Goal: Task Accomplishment & Management: Manage account settings

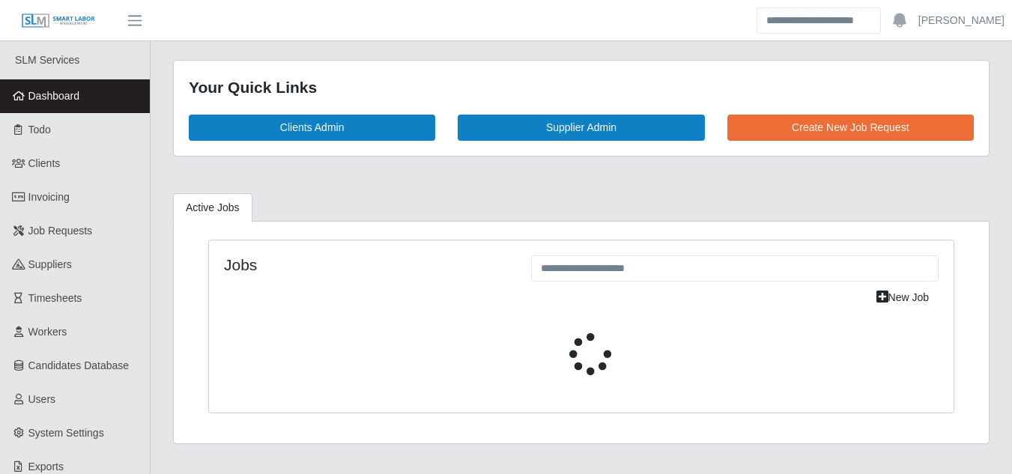
select select "****"
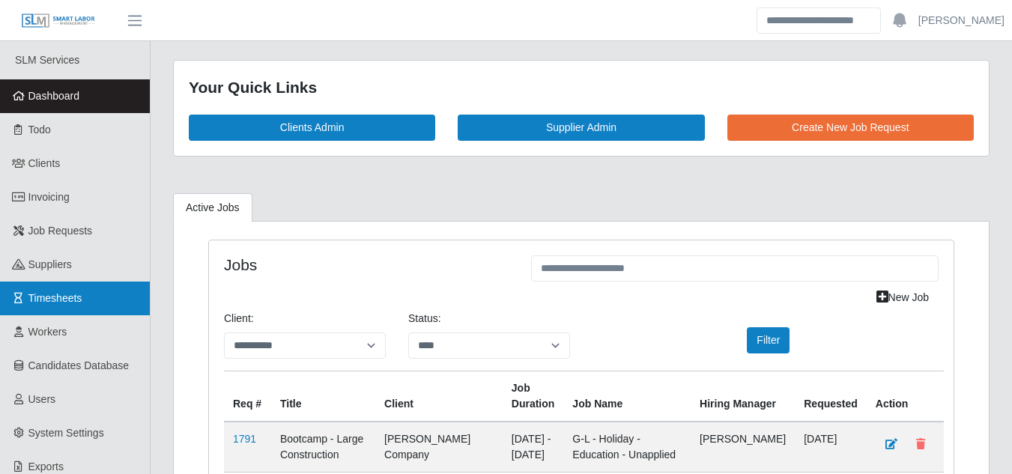
click at [63, 296] on span "Timesheets" at bounding box center [55, 298] width 54 height 12
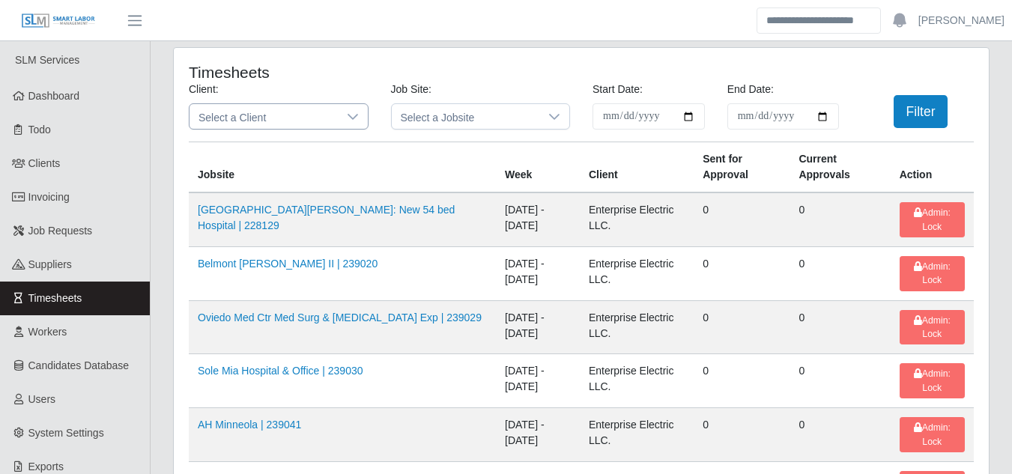
click at [359, 119] on div at bounding box center [353, 116] width 30 height 25
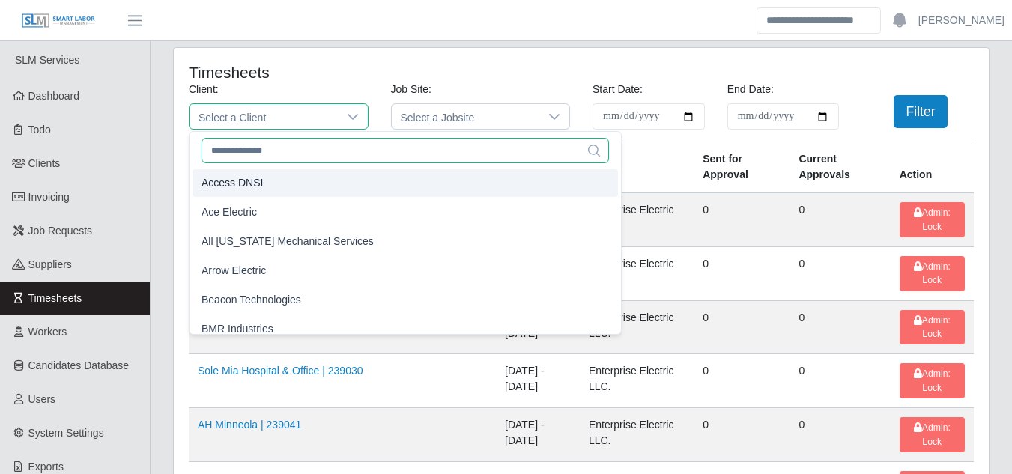
click at [249, 156] on input "text" at bounding box center [404, 150] width 407 height 25
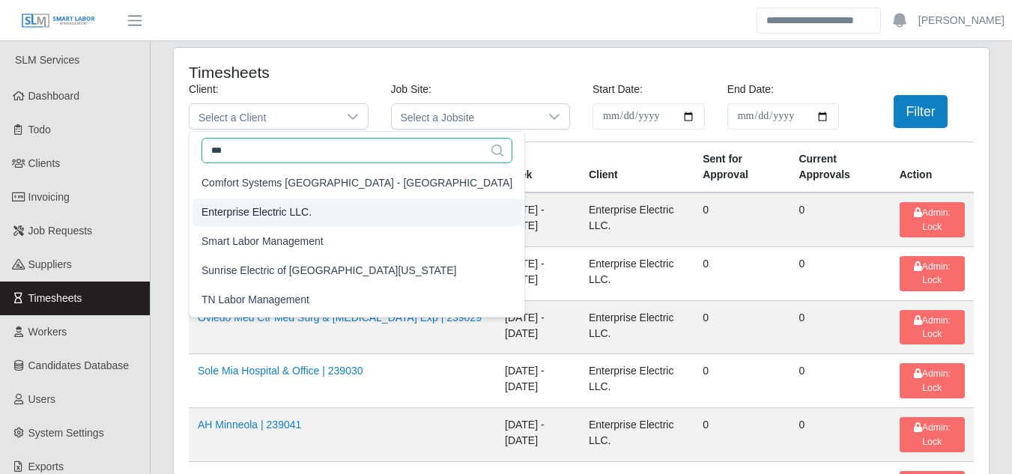
type input "***"
click at [234, 206] on span "Enterprise Electric LLC." at bounding box center [256, 212] width 110 height 16
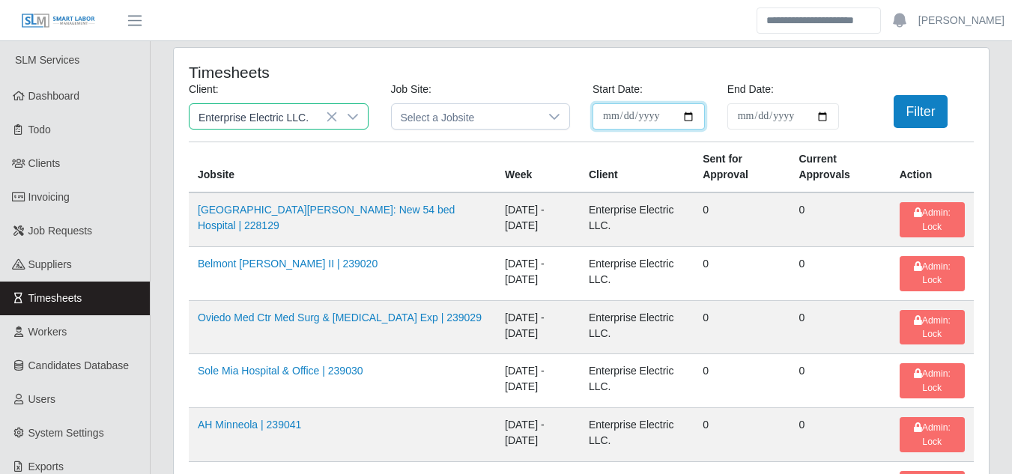
click at [686, 117] on input "**********" at bounding box center [648, 116] width 112 height 26
type input "**********"
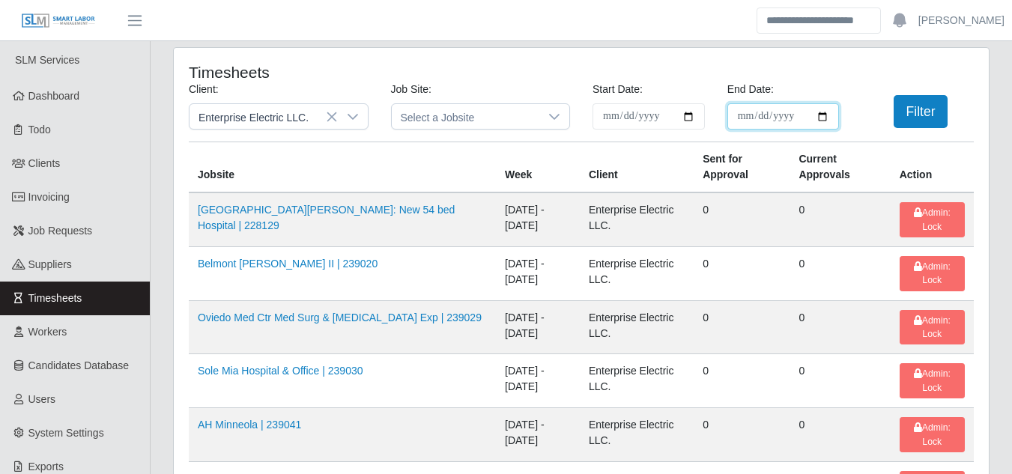
click at [818, 118] on input "End Date:" at bounding box center [783, 116] width 112 height 26
type input "**********"
click at [913, 116] on button "Filter" at bounding box center [920, 111] width 55 height 33
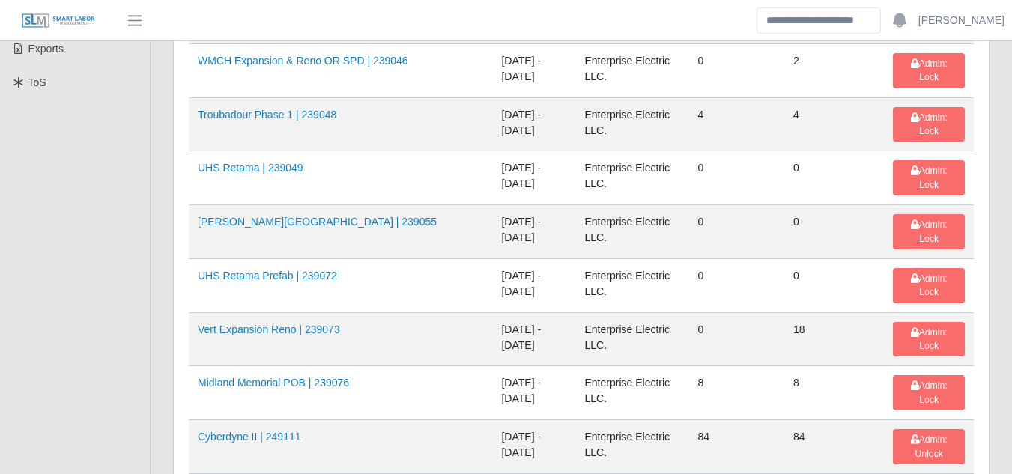
scroll to position [449, 0]
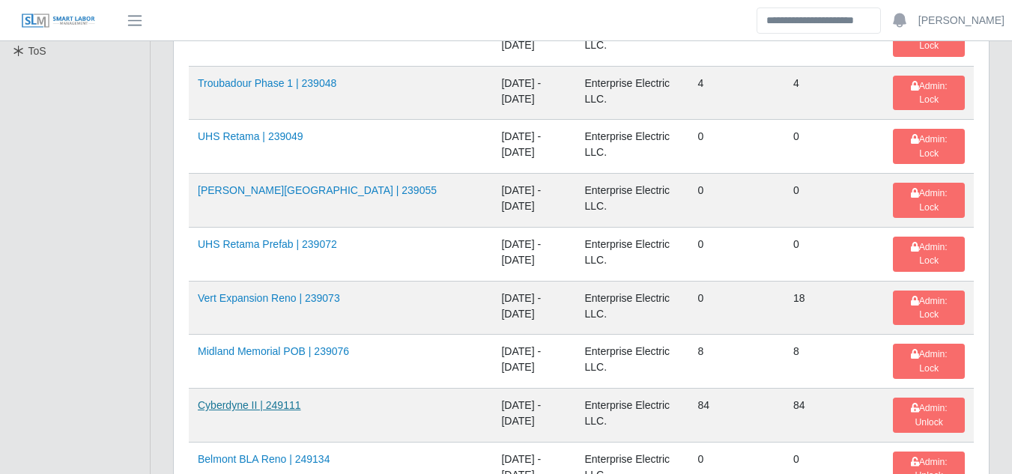
click at [257, 399] on link "Cyberdyne II | 249111" at bounding box center [249, 405] width 103 height 12
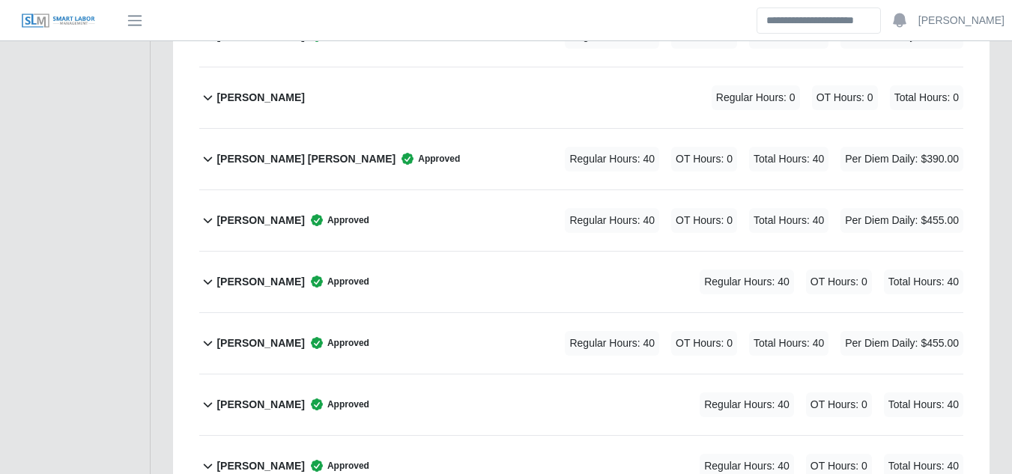
scroll to position [5241, 0]
click at [279, 275] on b "[PERSON_NAME]" at bounding box center [260, 283] width 88 height 16
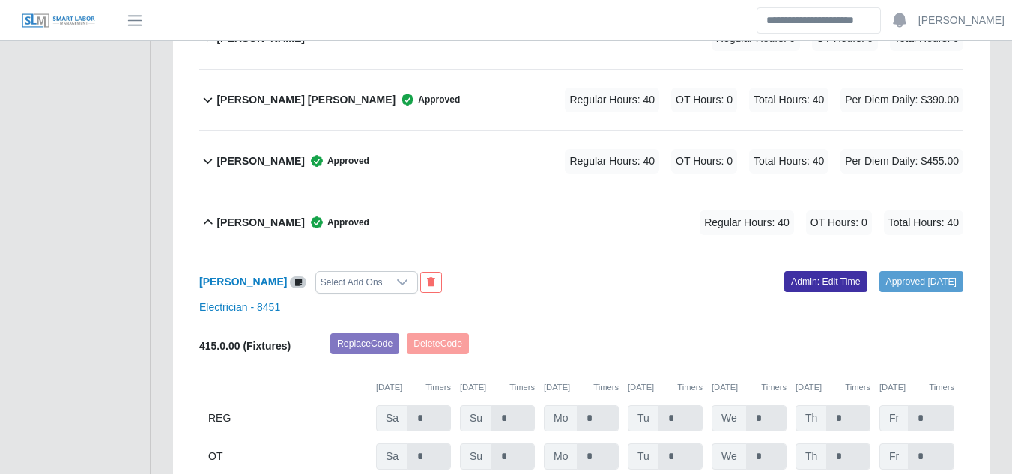
scroll to position [5391, 0]
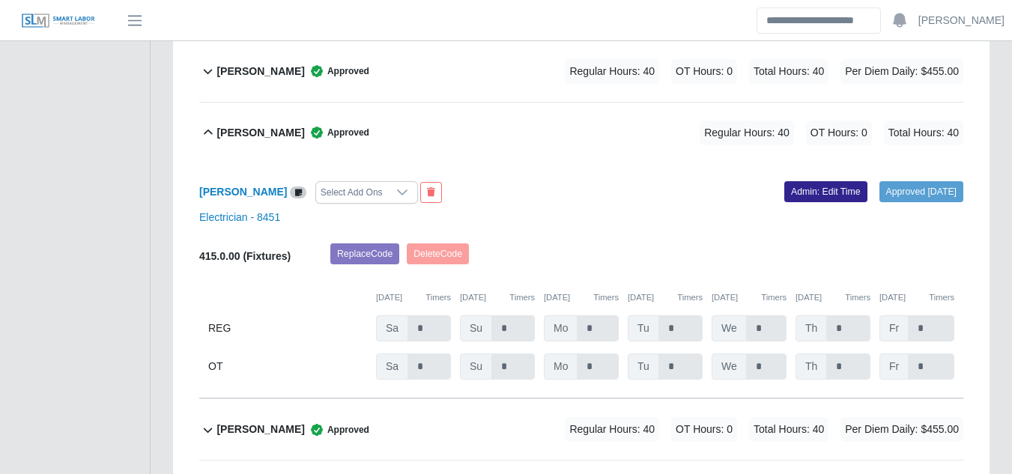
click at [798, 181] on link "Admin: Edit Time" at bounding box center [825, 191] width 83 height 21
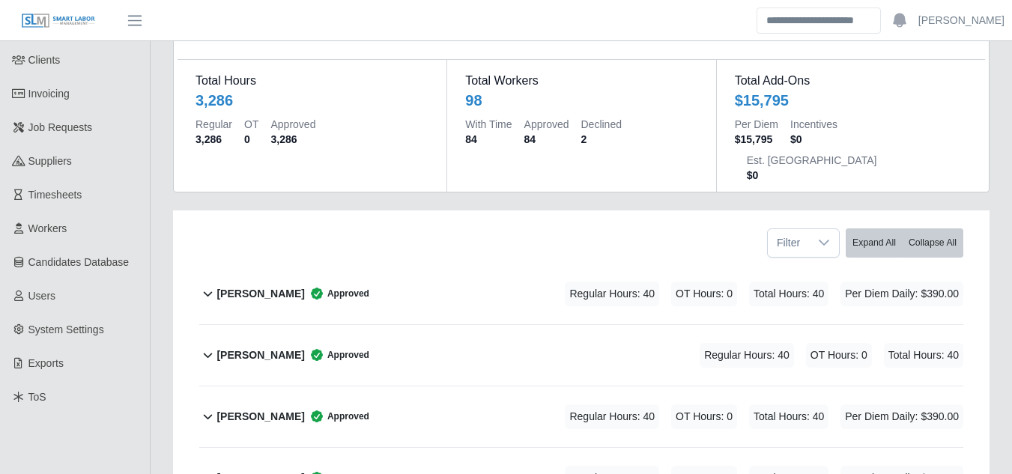
scroll to position [0, 0]
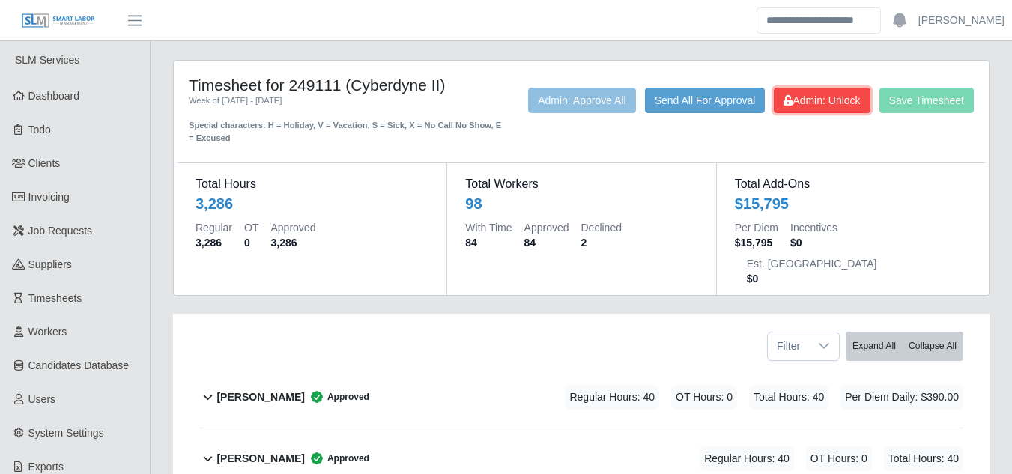
click at [820, 107] on button "Admin: Unlock" at bounding box center [821, 100] width 96 height 25
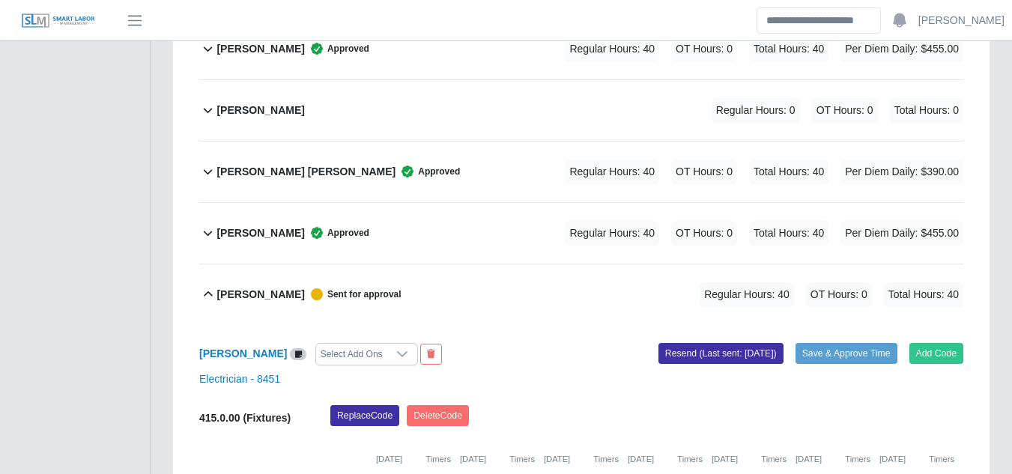
scroll to position [5397, 0]
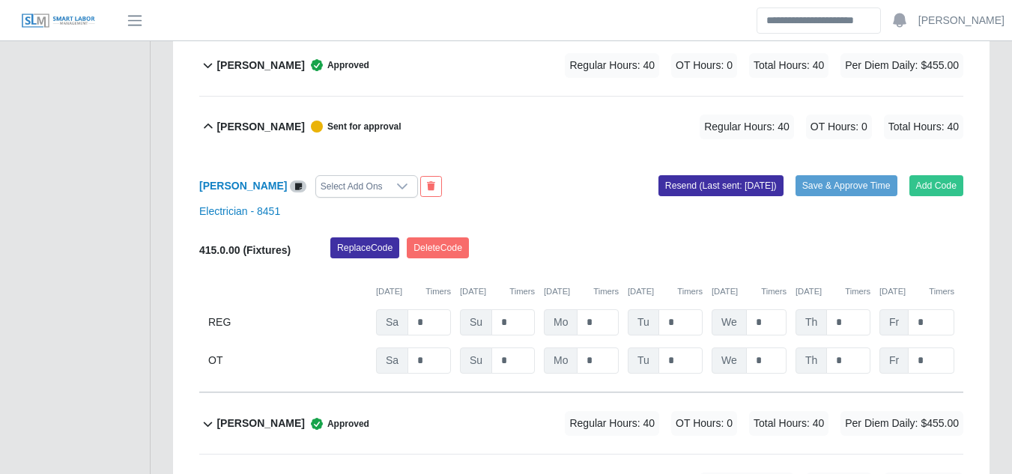
click at [414, 176] on div at bounding box center [402, 186] width 30 height 21
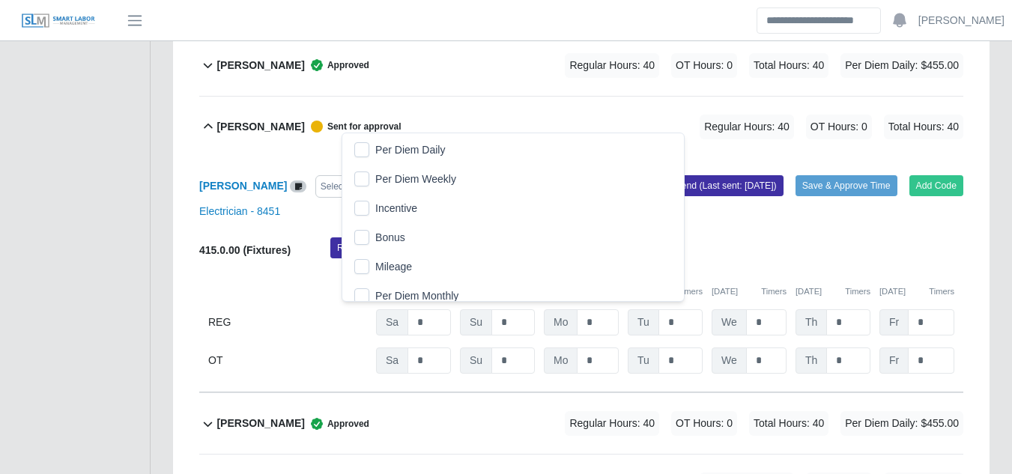
scroll to position [16, 10]
click at [407, 153] on span "Per Diem Daily" at bounding box center [410, 150] width 70 height 16
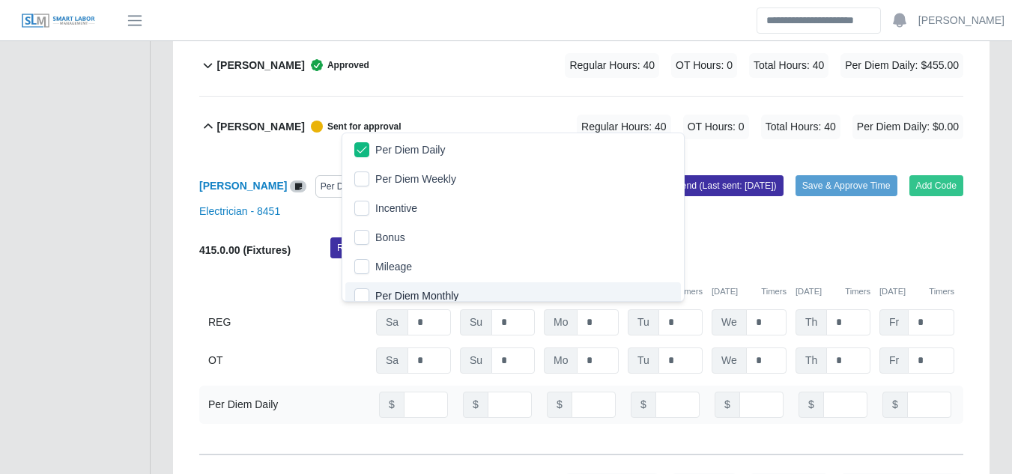
scroll to position [9, 0]
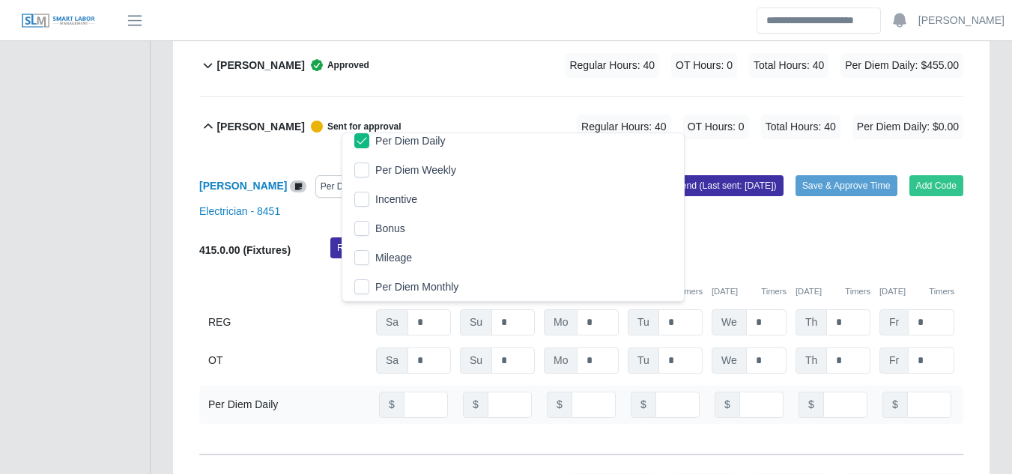
click at [304, 309] on div "REG" at bounding box center [287, 322] width 159 height 26
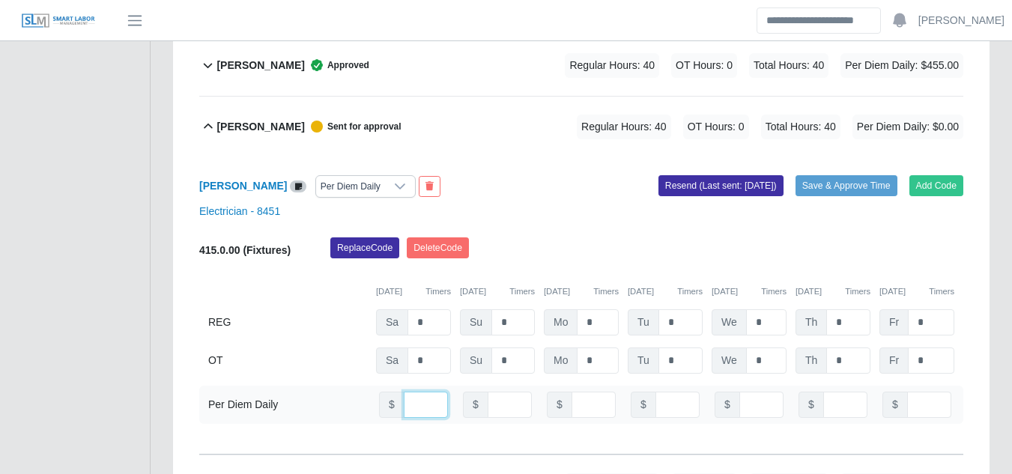
click at [410, 392] on input "number" at bounding box center [426, 405] width 44 height 26
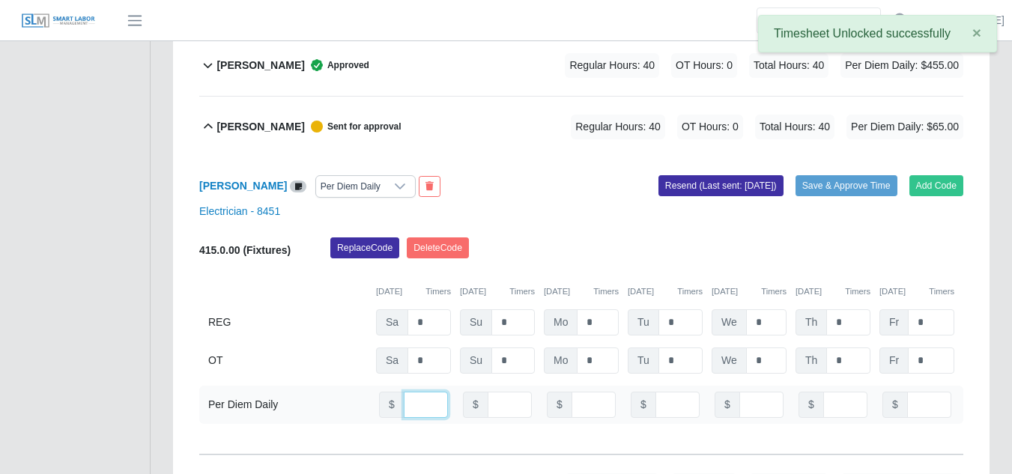
type input "**"
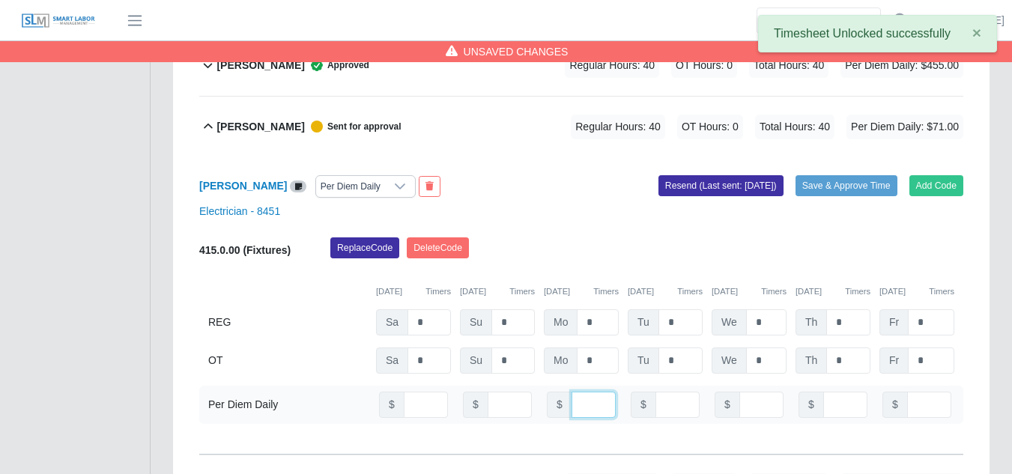
type input "**"
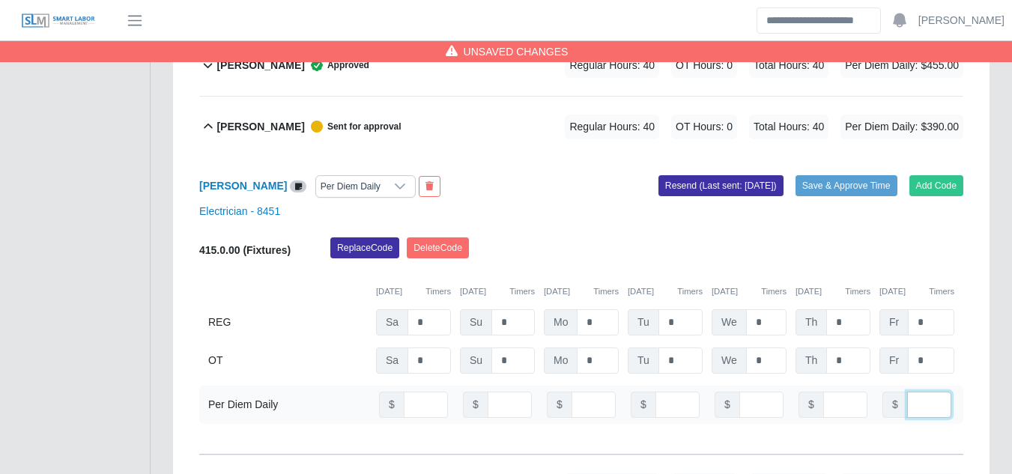
type input "**"
click at [836, 175] on button "Save & Approve Time" at bounding box center [846, 185] width 102 height 21
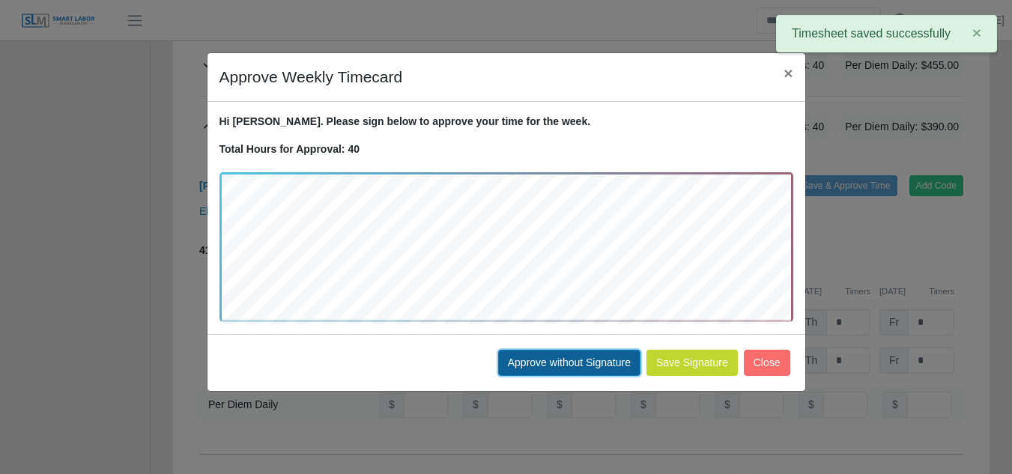
click at [574, 365] on button "Approve without Signature" at bounding box center [569, 363] width 142 height 26
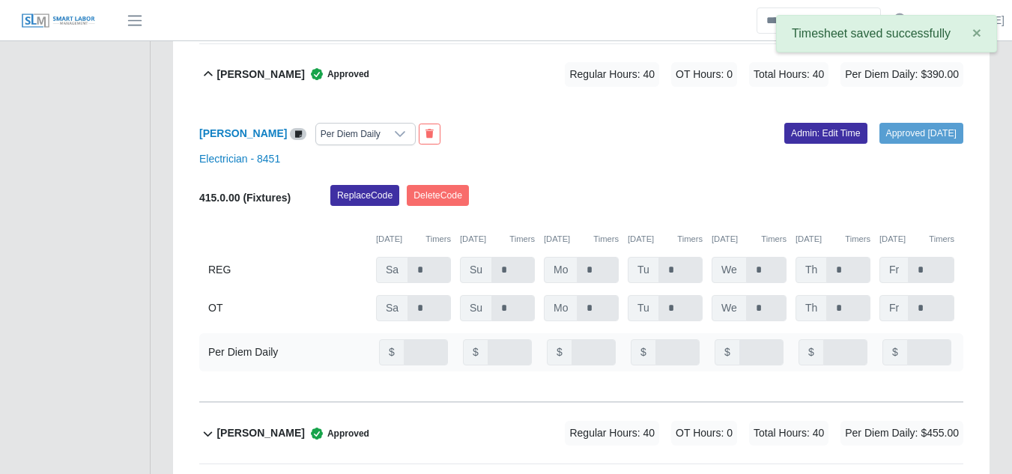
scroll to position [5547, 0]
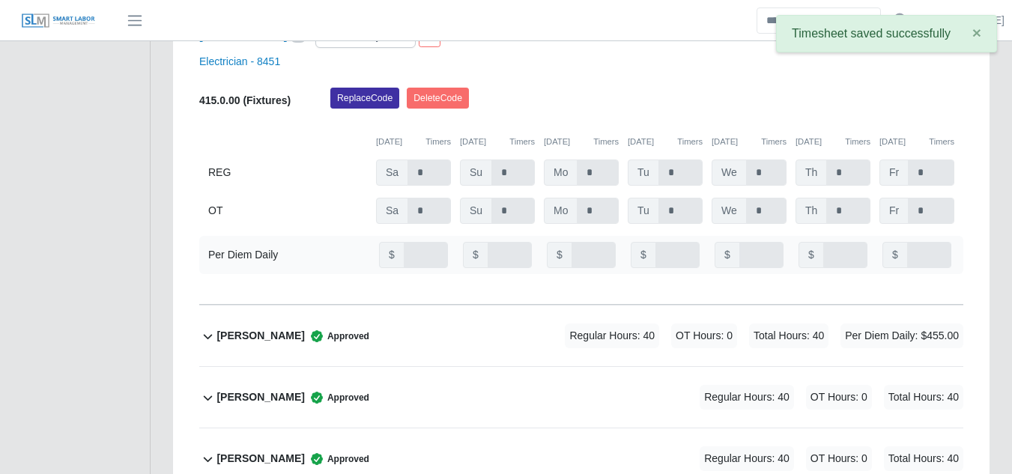
click at [281, 389] on b "Norma Castro Juarez" at bounding box center [260, 397] width 88 height 16
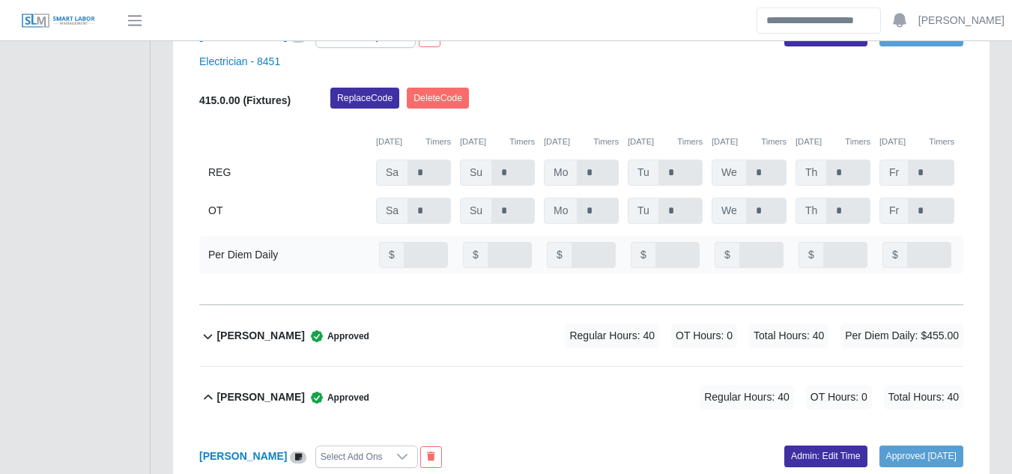
scroll to position [5621, 0]
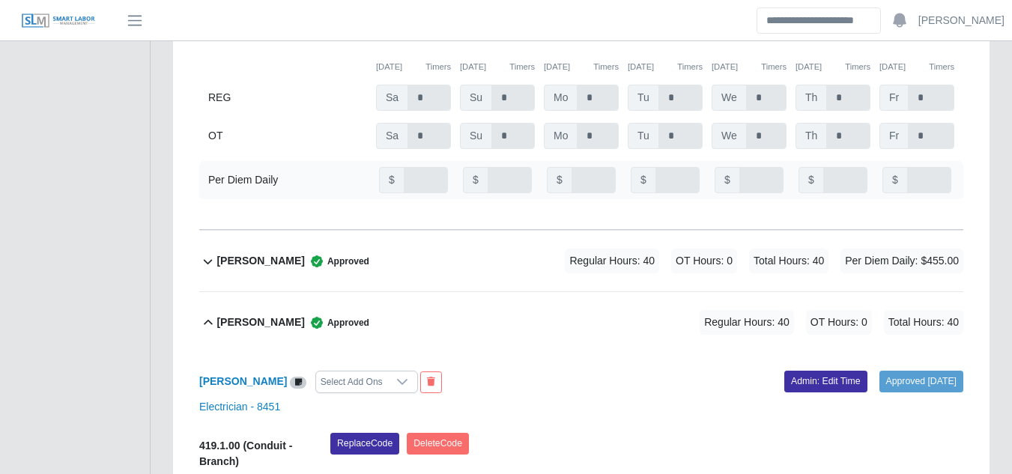
click at [387, 371] on div "Select Add Ons" at bounding box center [351, 381] width 71 height 21
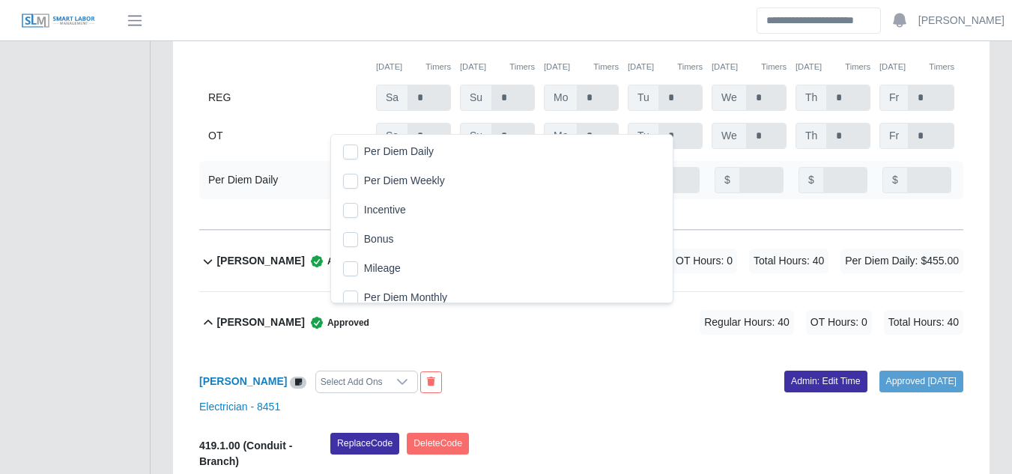
scroll to position [15, 10]
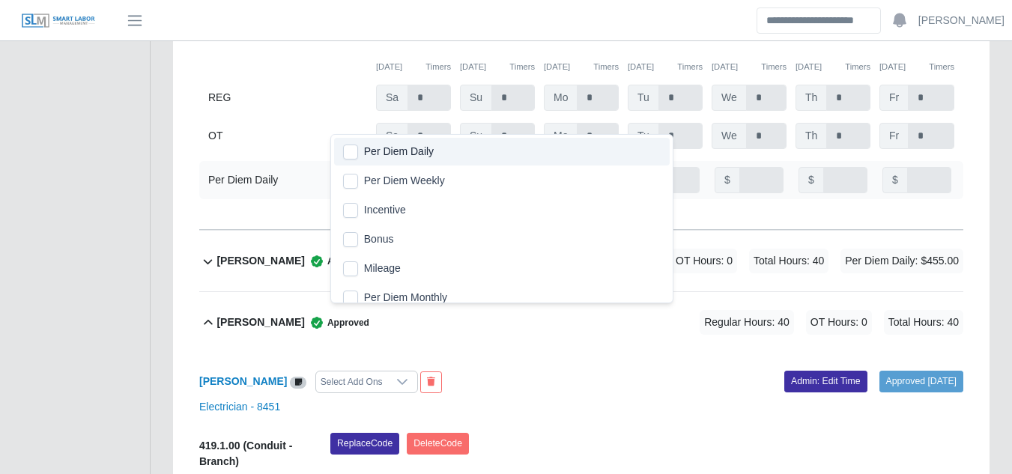
click at [386, 147] on span "Per Diem Daily" at bounding box center [399, 152] width 70 height 16
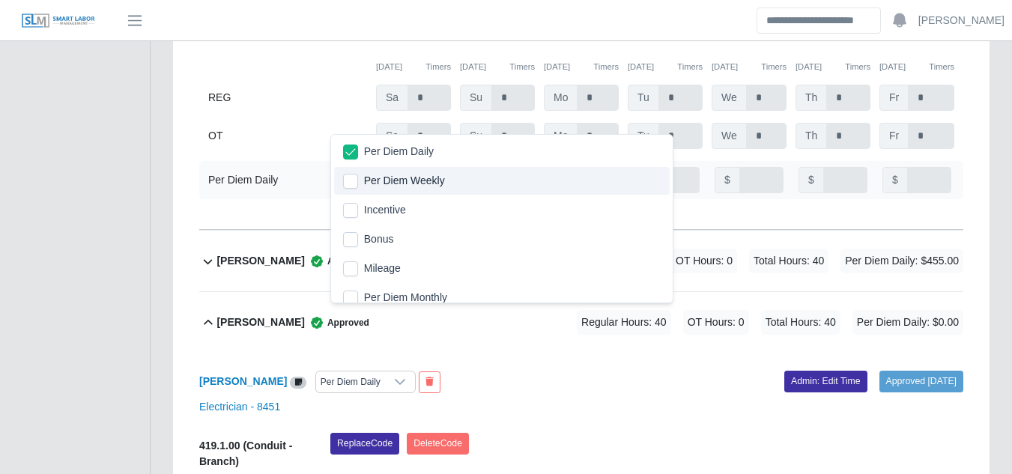
scroll to position [9, 0]
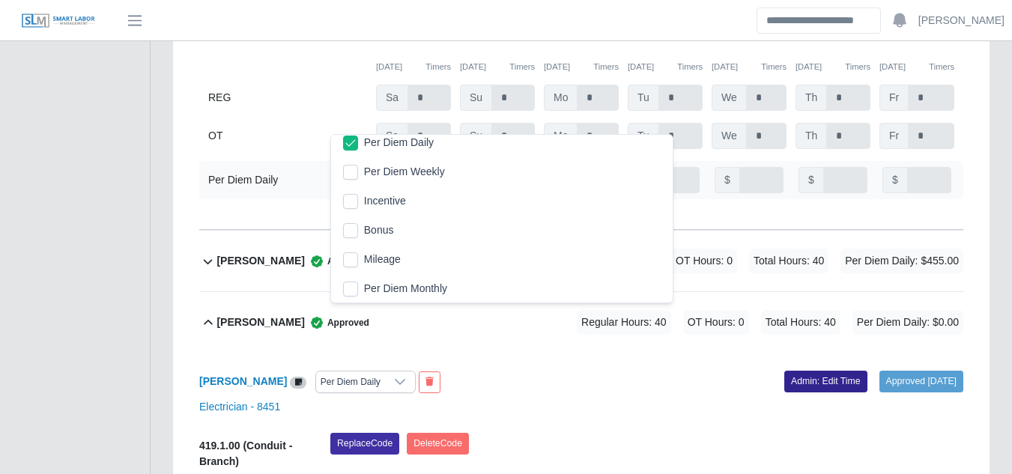
click at [806, 371] on link "Admin: Edit Time" at bounding box center [825, 381] width 83 height 21
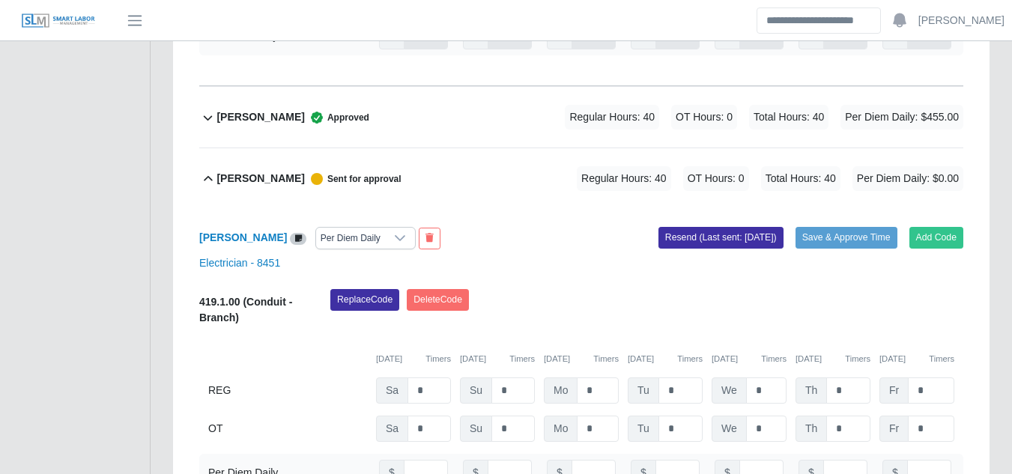
scroll to position [5771, 0]
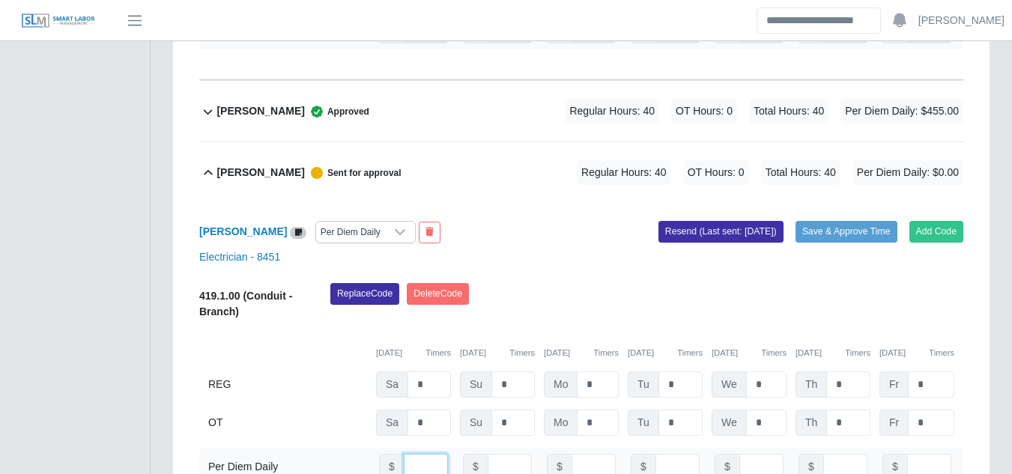
click at [407, 454] on input "number" at bounding box center [426, 467] width 44 height 26
type input "**"
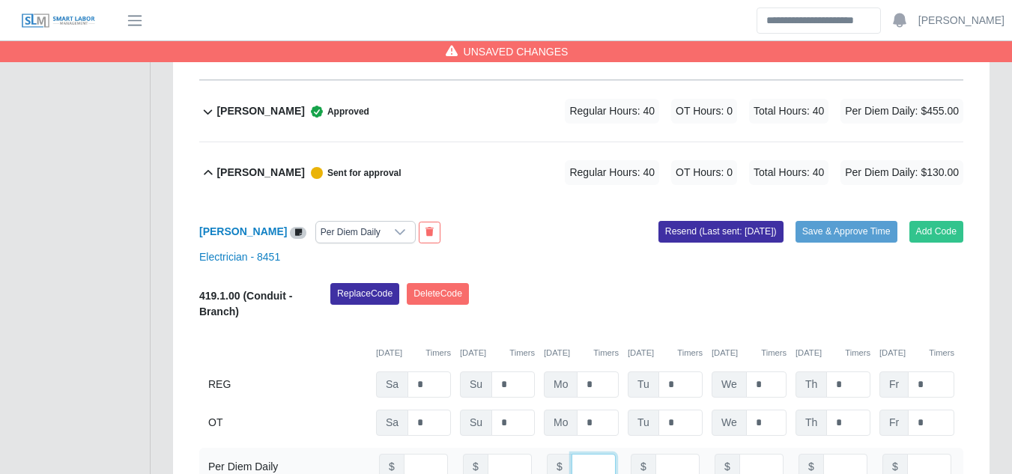
type input "**"
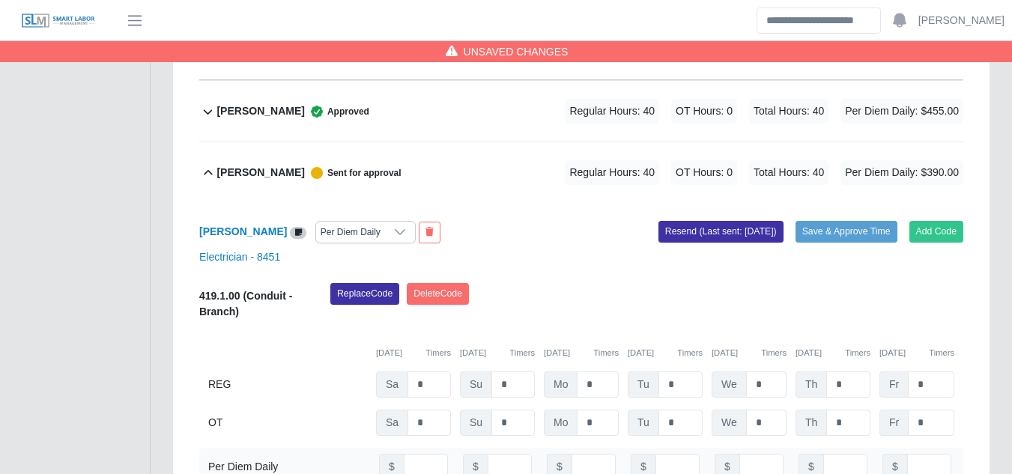
scroll to position [5810, 0]
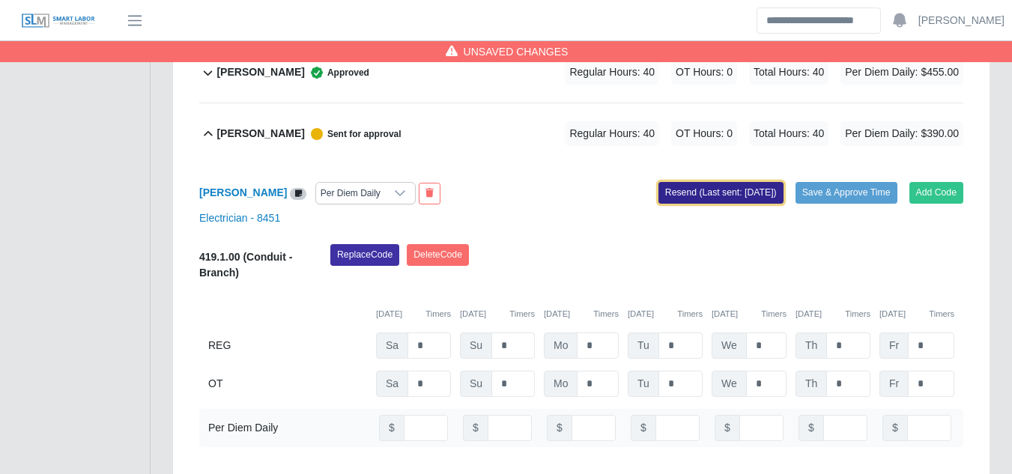
click at [720, 182] on button "Resend (Last sent: 08/25/2025)" at bounding box center [720, 192] width 125 height 21
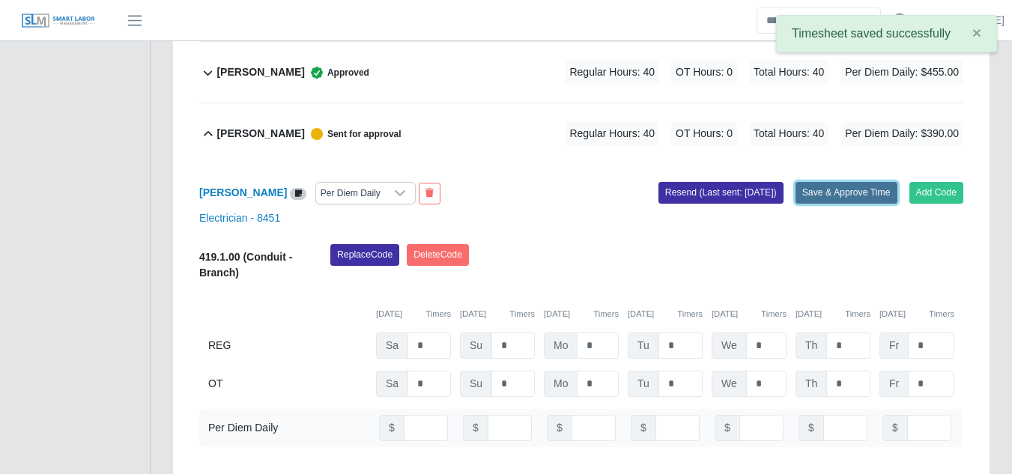
click at [826, 182] on button "Save & Approve Time" at bounding box center [846, 192] width 102 height 21
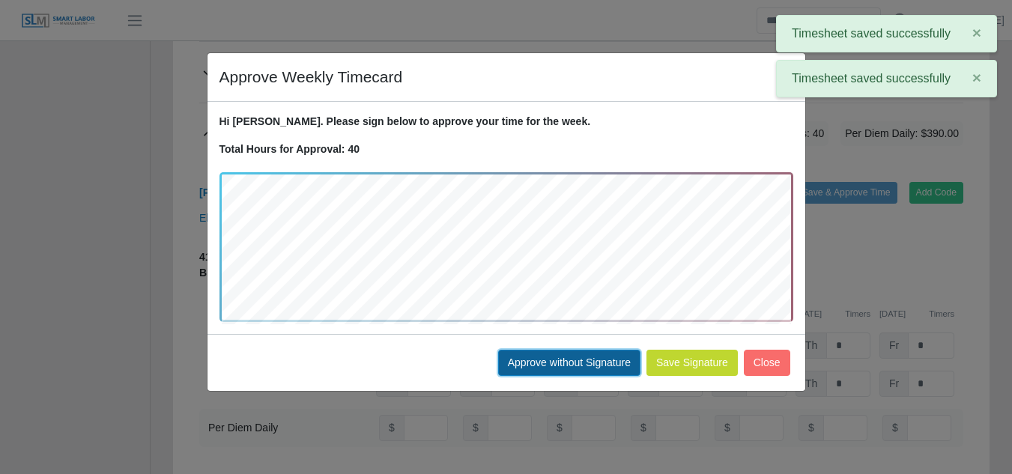
click at [586, 362] on button "Approve without Signature" at bounding box center [569, 363] width 142 height 26
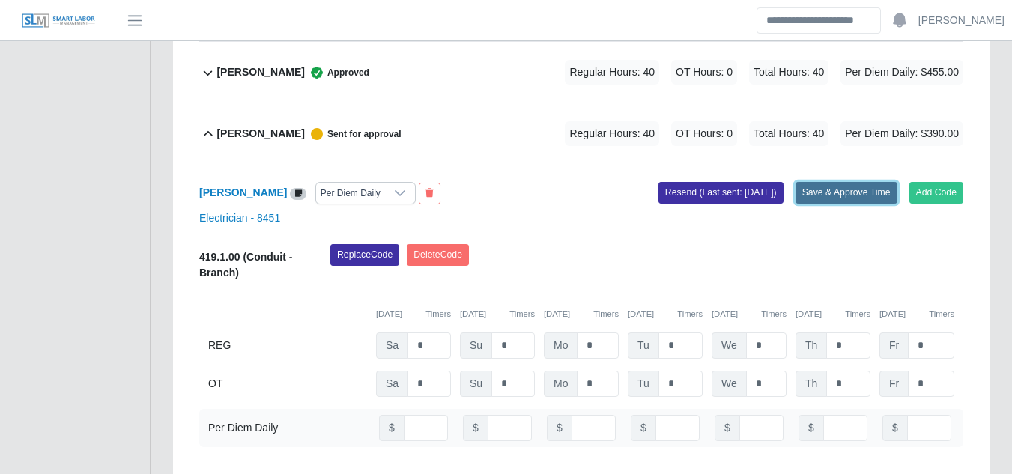
click at [815, 182] on button "Save & Approve Time" at bounding box center [846, 192] width 102 height 21
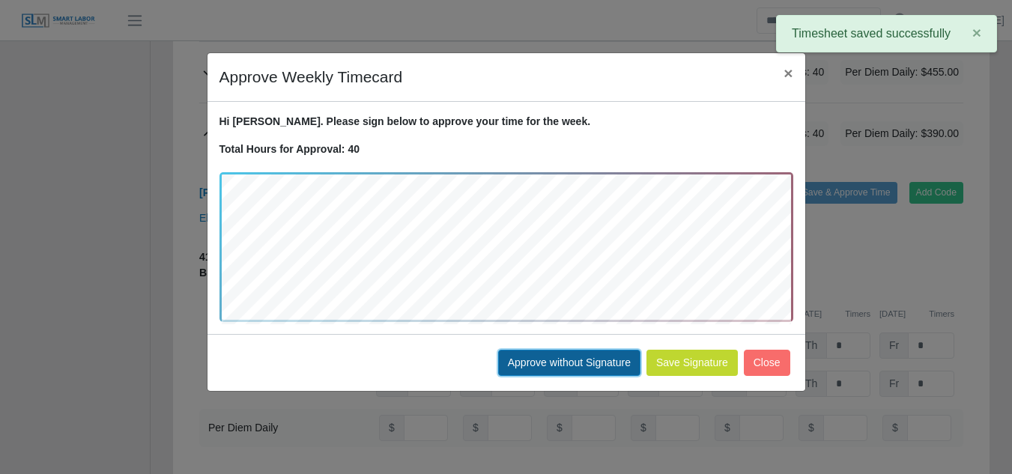
click at [566, 368] on button "Approve without Signature" at bounding box center [569, 363] width 142 height 26
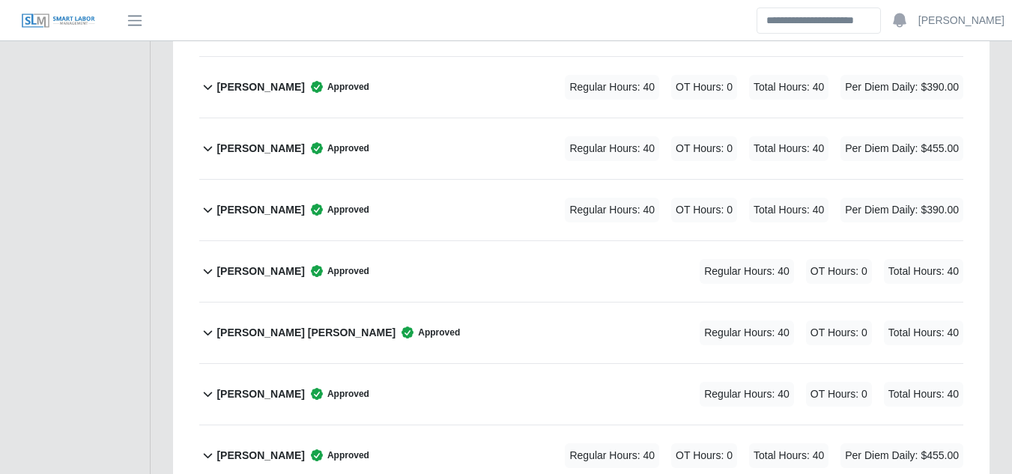
scroll to position [5386, 0]
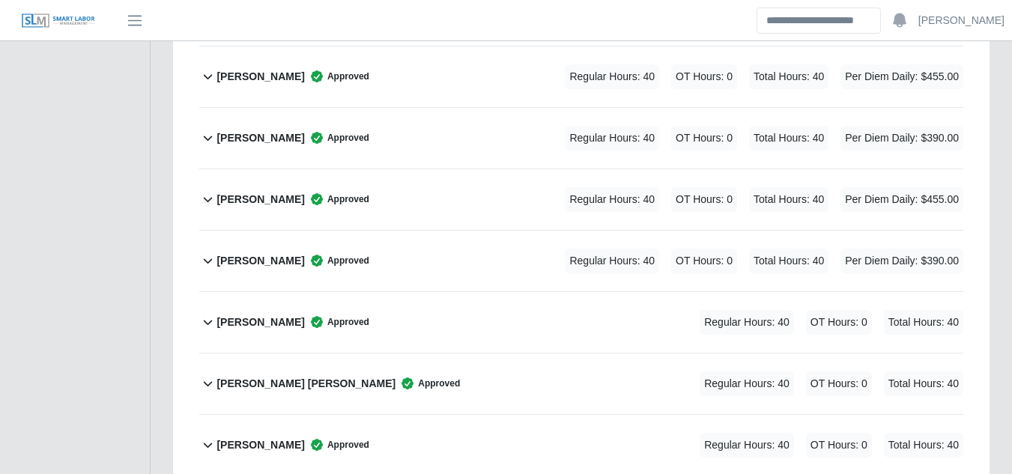
click at [271, 192] on b "Neysin Gunera Cruz" at bounding box center [260, 200] width 88 height 16
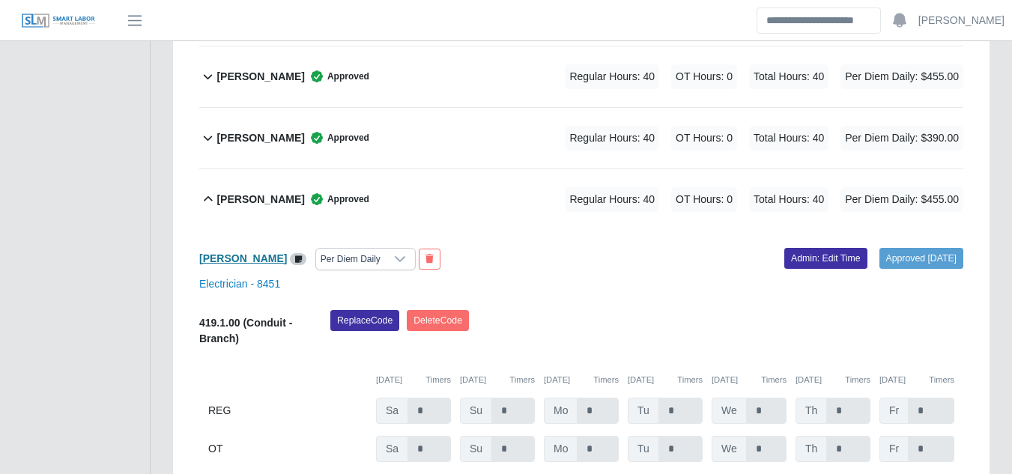
click at [259, 252] on b "[PERSON_NAME]" at bounding box center [243, 258] width 88 height 12
click at [280, 130] on b "[PERSON_NAME]" at bounding box center [260, 138] width 88 height 16
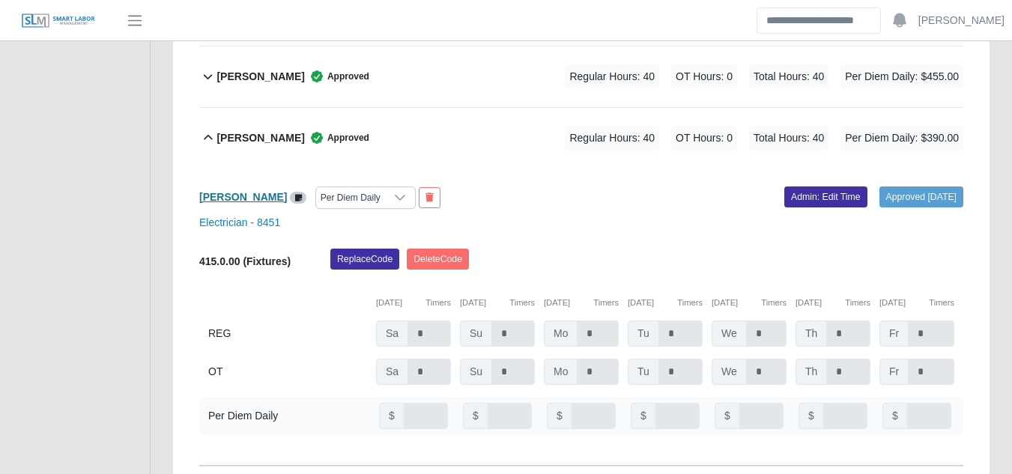
click at [278, 191] on b "[PERSON_NAME]" at bounding box center [243, 197] width 88 height 12
click at [273, 191] on b "[PERSON_NAME]" at bounding box center [243, 197] width 88 height 12
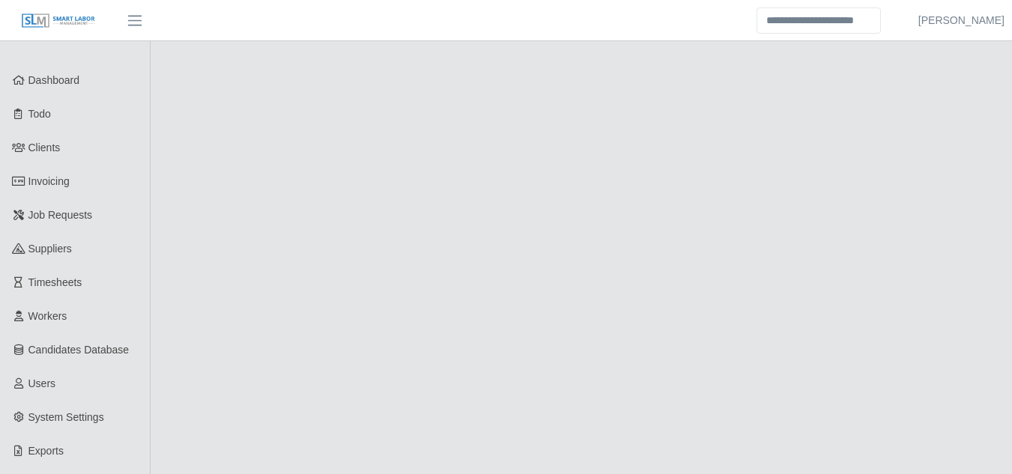
select select "******"
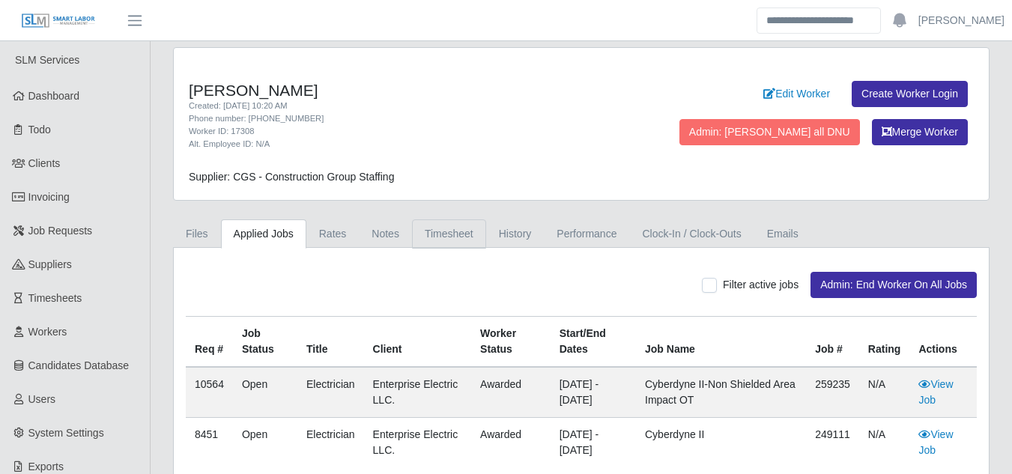
click at [444, 241] on link "Timesheet" at bounding box center [449, 233] width 74 height 29
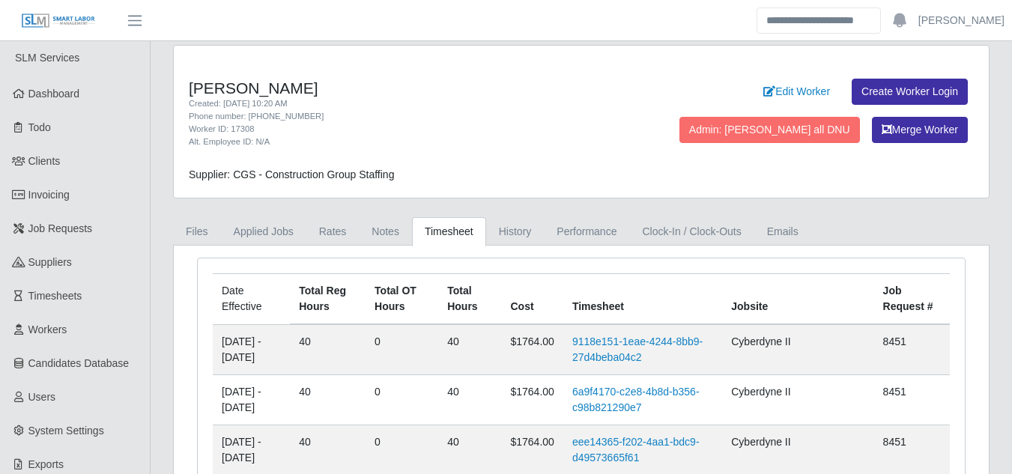
scroll to position [1, 0]
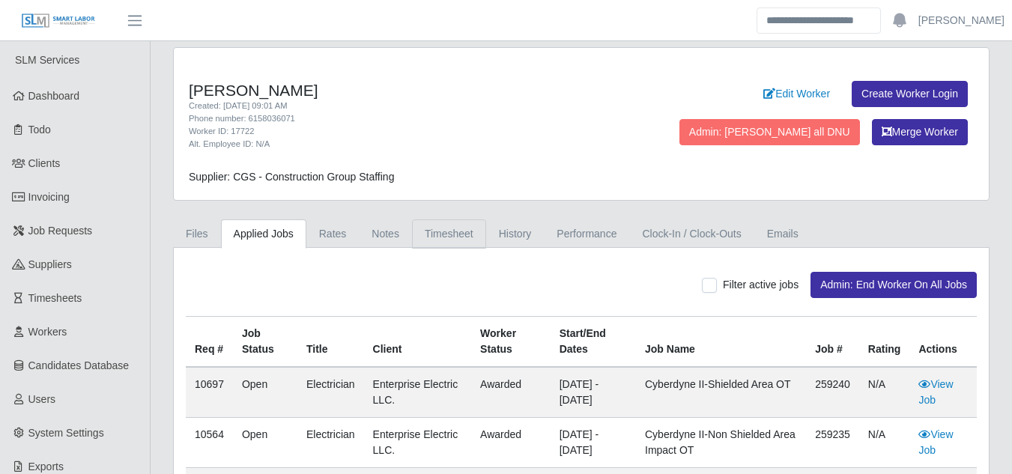
click at [425, 238] on link "Timesheet" at bounding box center [449, 233] width 74 height 29
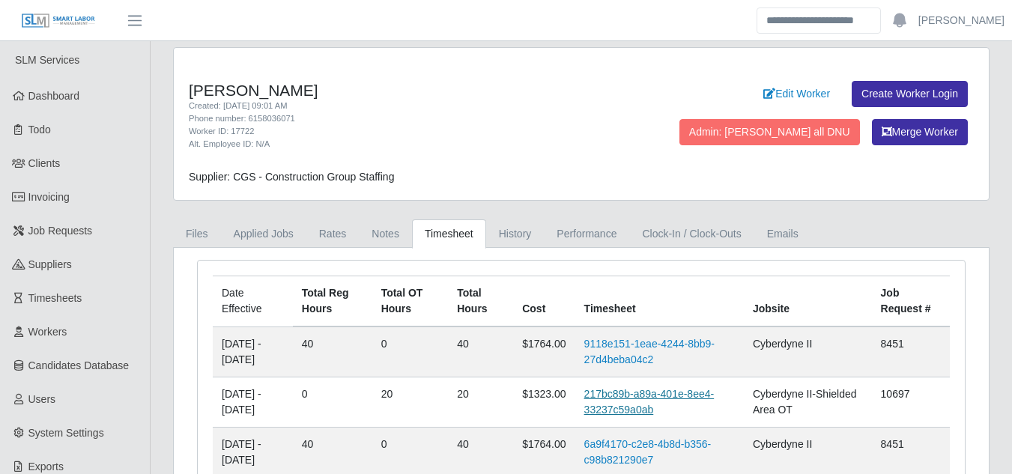
click at [634, 397] on link "217bc89b-a89a-401e-8ee4-33237c59a0ab" at bounding box center [649, 402] width 130 height 28
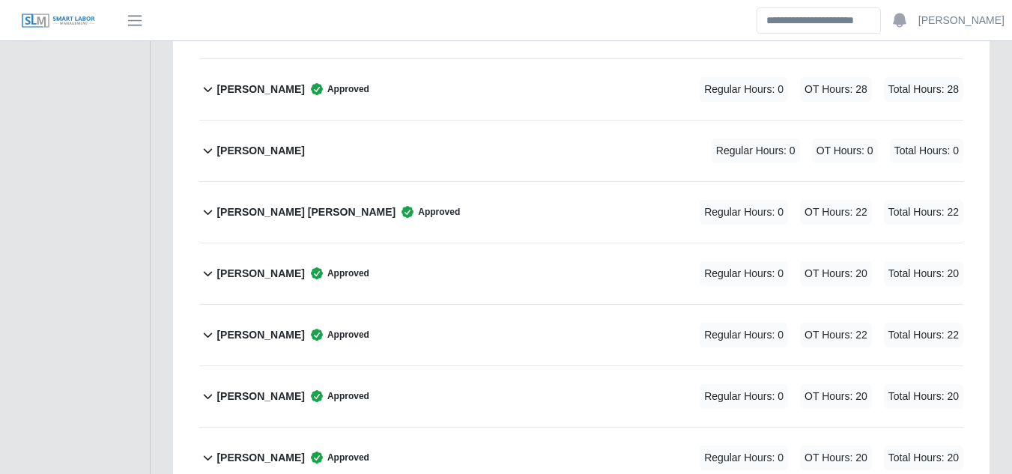
scroll to position [5016, 0]
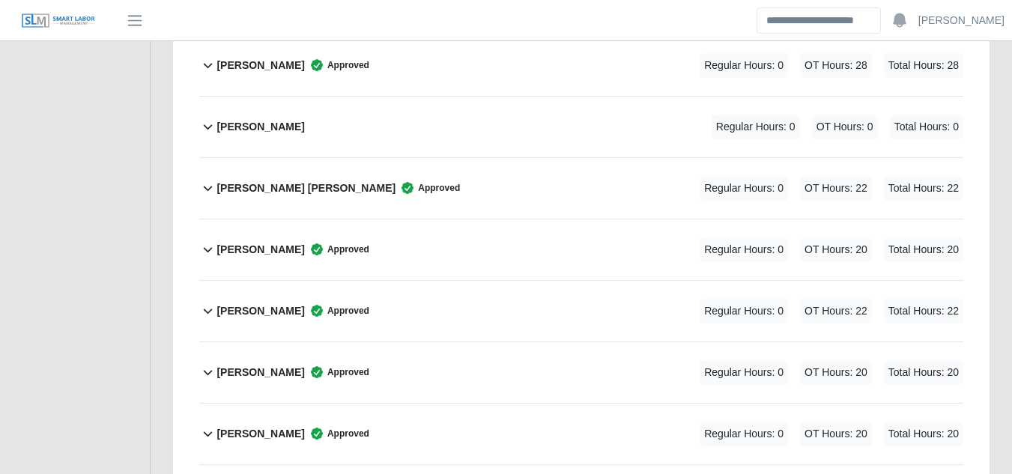
click at [302, 242] on b "[PERSON_NAME]" at bounding box center [260, 250] width 88 height 16
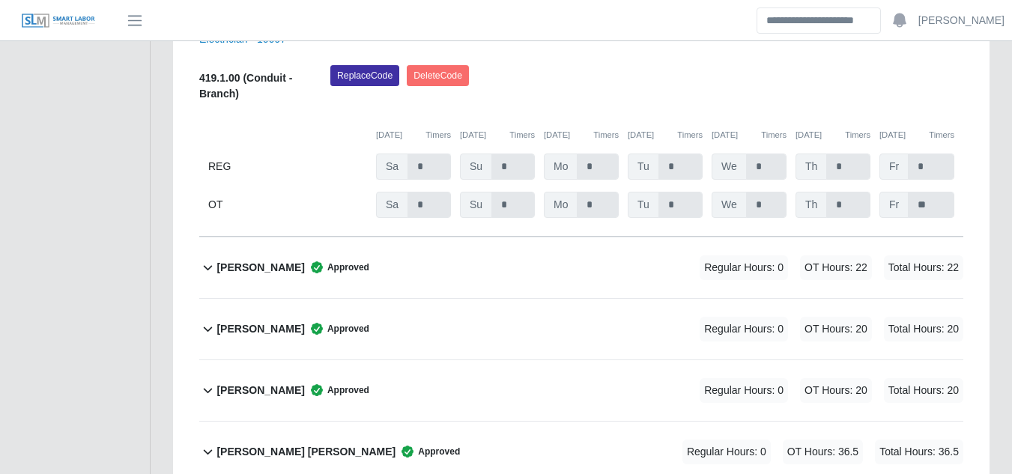
scroll to position [5316, 0]
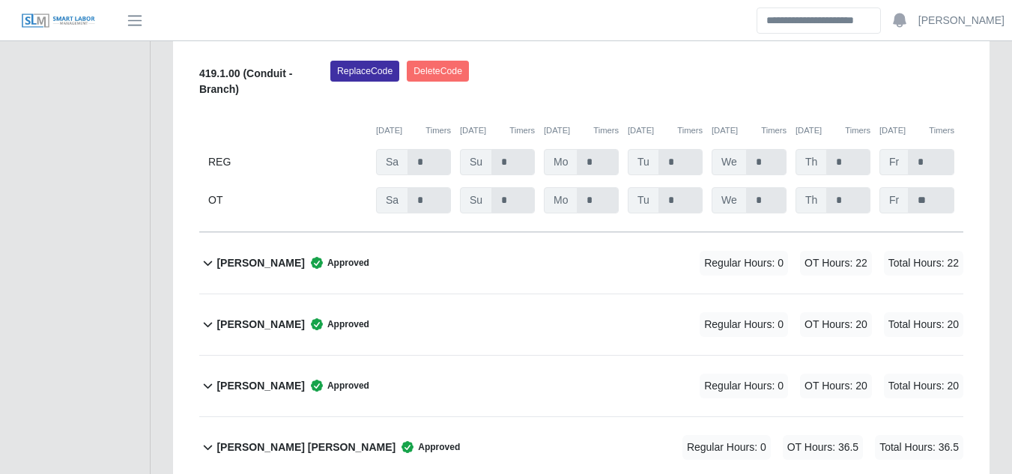
click at [271, 255] on b "[PERSON_NAME]" at bounding box center [260, 263] width 88 height 16
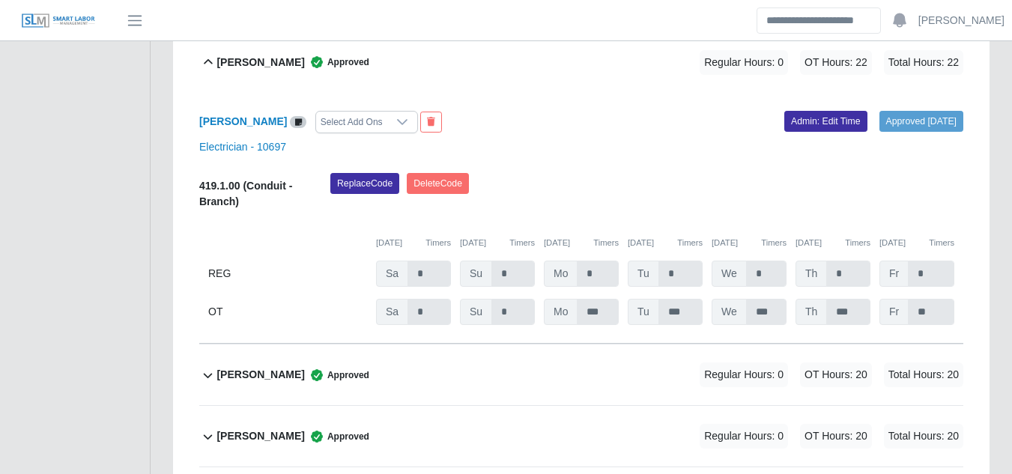
scroll to position [5541, 0]
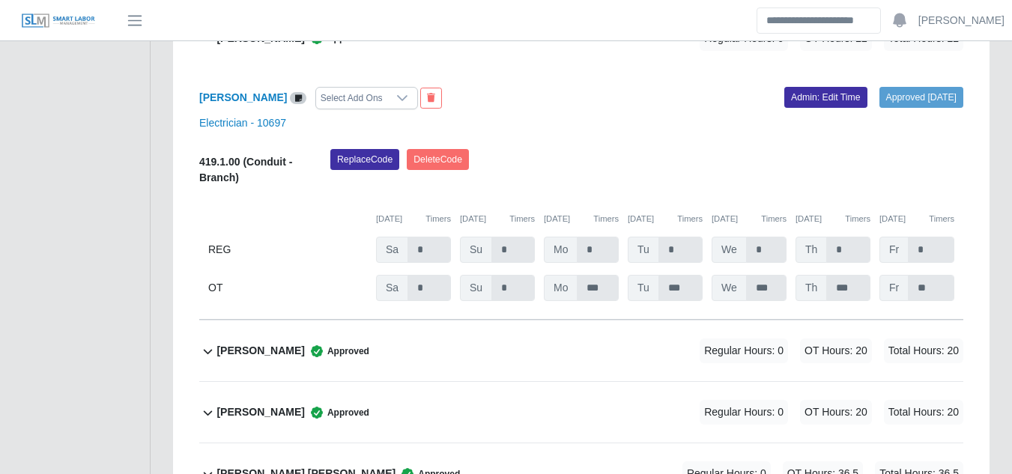
click at [267, 343] on b "[PERSON_NAME]" at bounding box center [260, 351] width 88 height 16
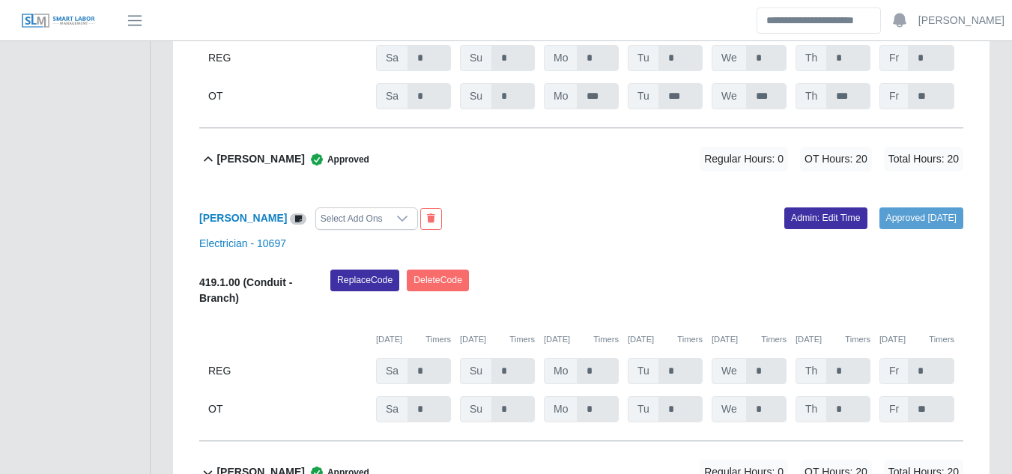
scroll to position [5765, 0]
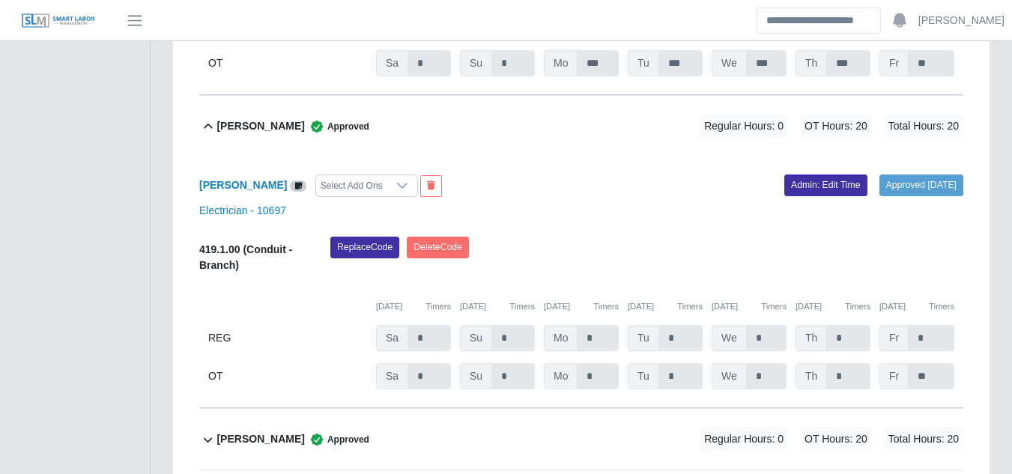
click at [199, 96] on button "Norma Castro Juarez Approved Regular Hours: 0 OT Hours: 20 Total Hours: 20" at bounding box center [581, 126] width 764 height 61
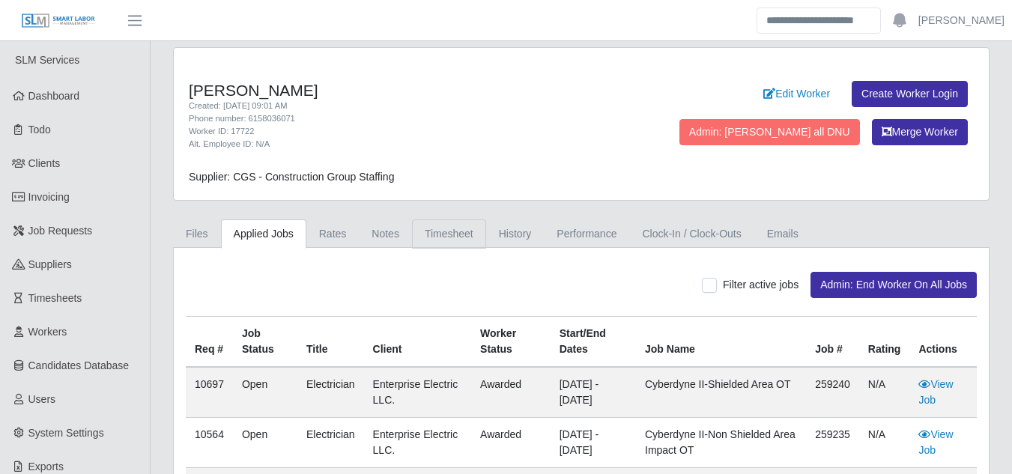
click at [442, 227] on link "Timesheet" at bounding box center [449, 233] width 74 height 29
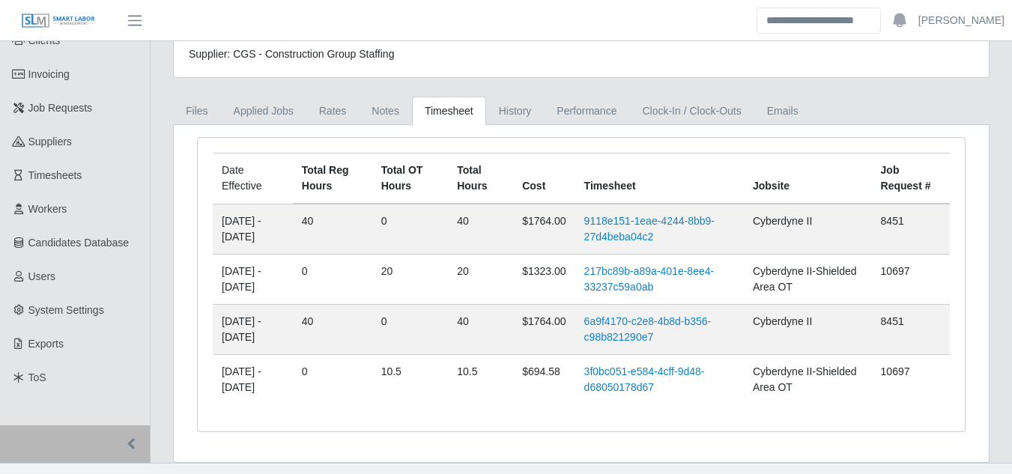
scroll to position [149, 0]
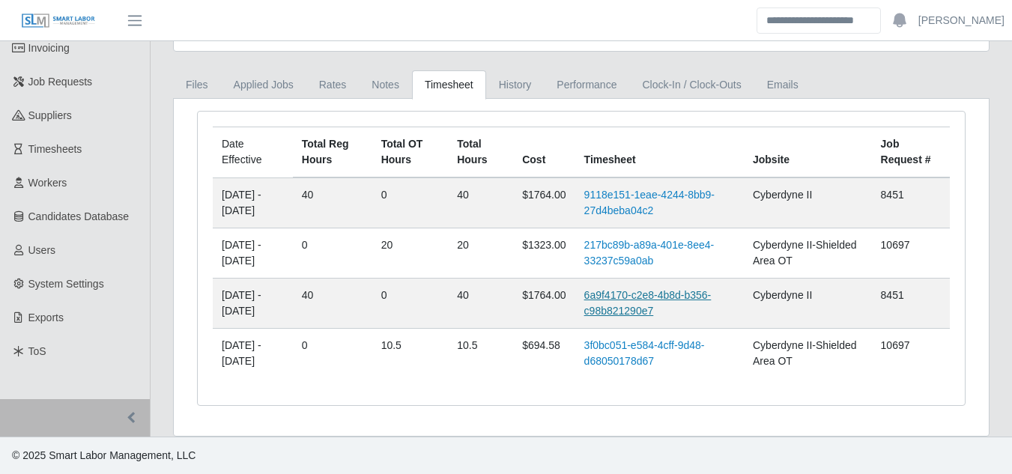
click at [624, 292] on link "6a9f4170-c2e8-4b8d-b356-c98b821290e7" at bounding box center [647, 303] width 127 height 28
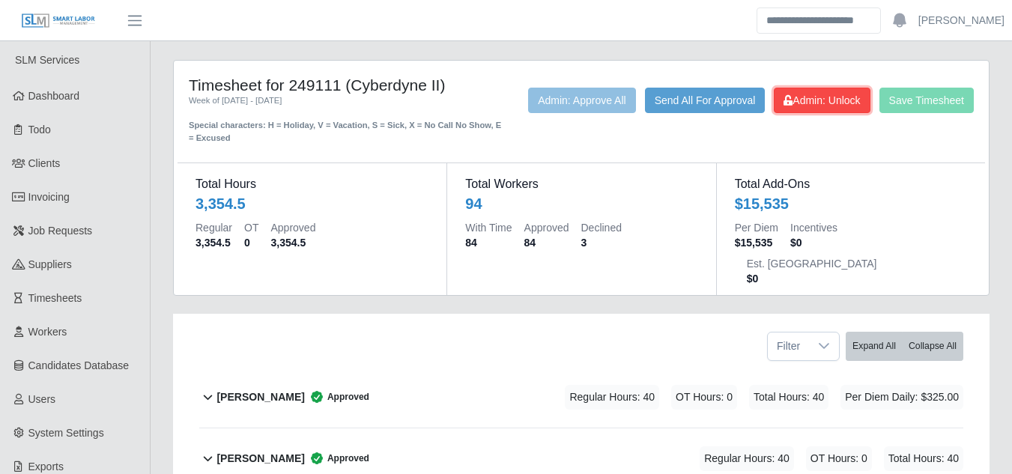
click at [792, 109] on button "Admin: Unlock" at bounding box center [821, 100] width 96 height 25
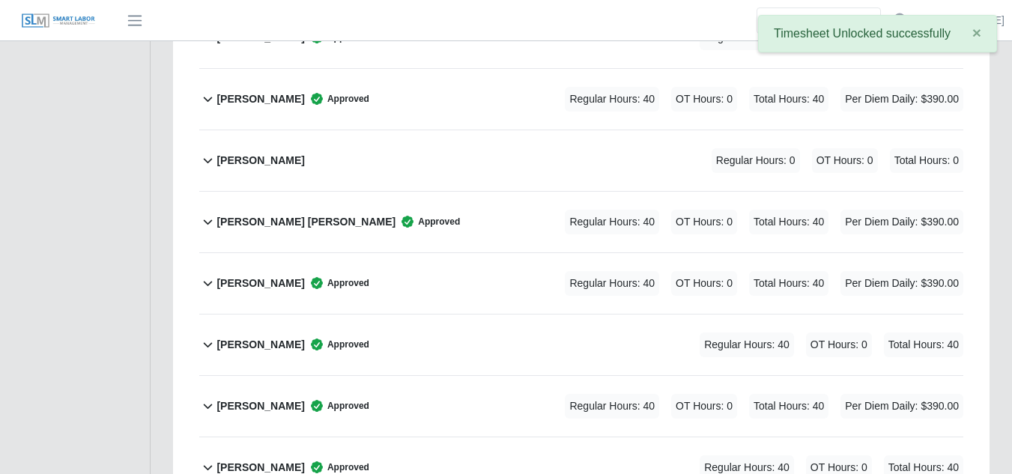
scroll to position [4942, 0]
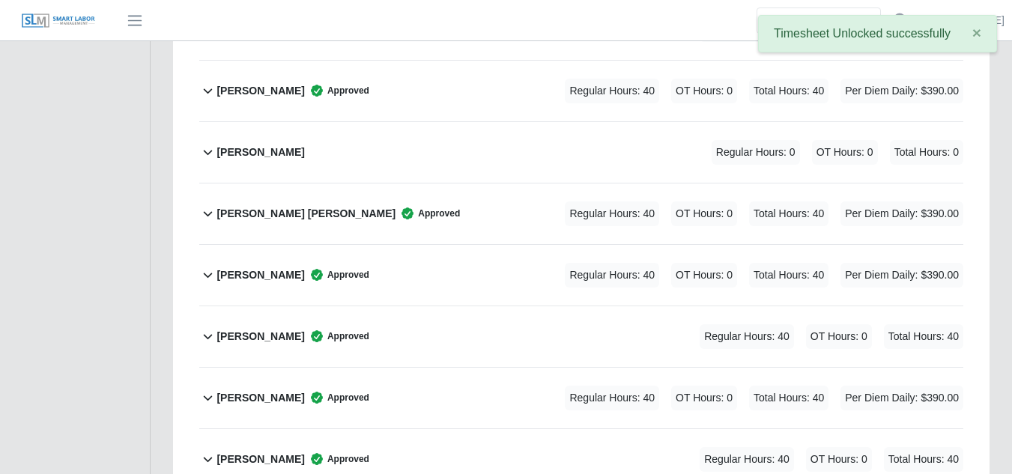
click at [285, 329] on b "[PERSON_NAME]" at bounding box center [260, 337] width 88 height 16
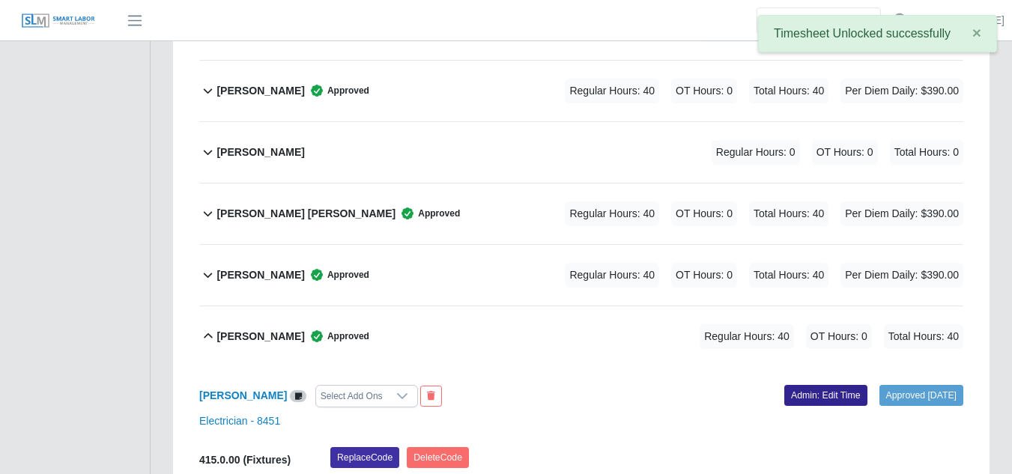
click at [784, 385] on link "Admin: Edit Time" at bounding box center [825, 395] width 83 height 21
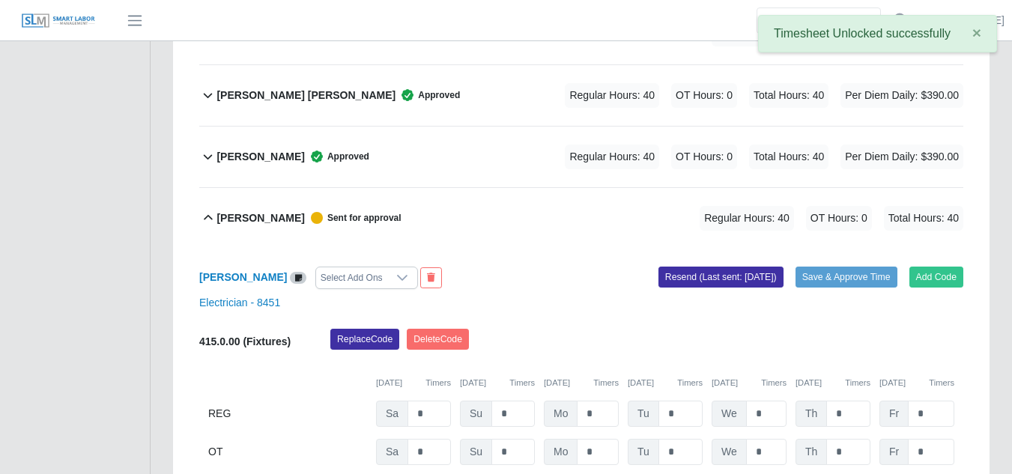
scroll to position [5091, 0]
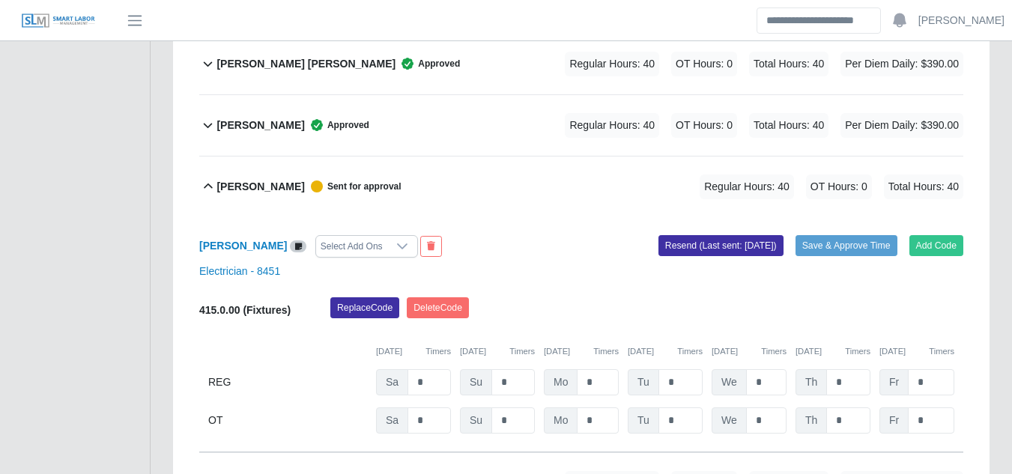
click at [417, 236] on div at bounding box center [402, 246] width 30 height 21
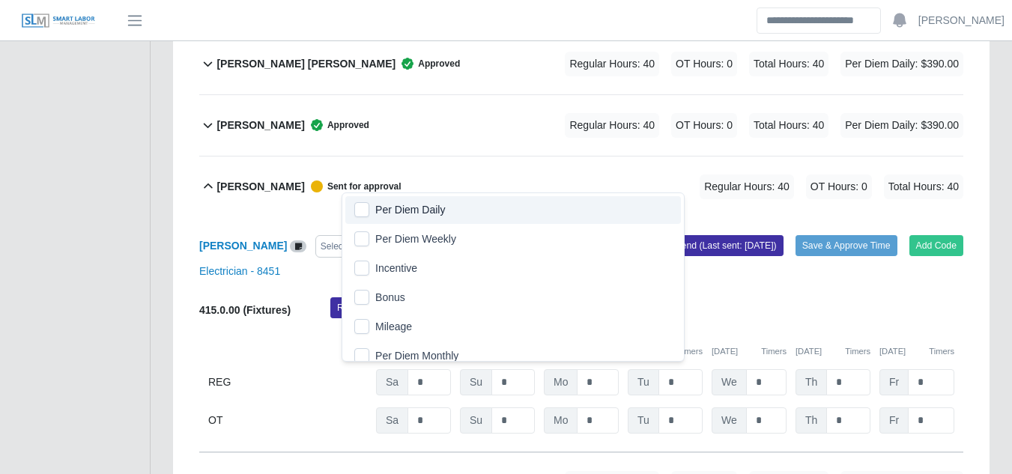
click at [395, 214] on span "Per Diem Daily" at bounding box center [410, 210] width 70 height 16
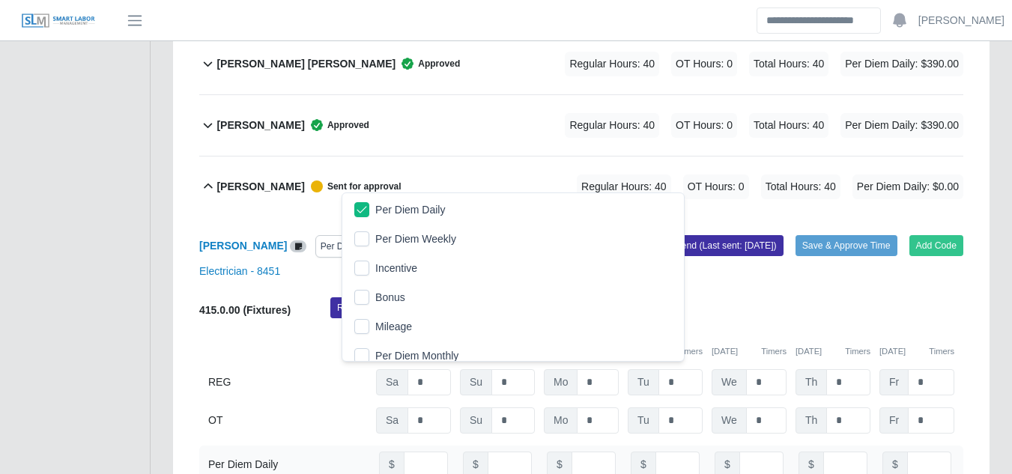
click at [812, 297] on div "Replace Code [GEOGRAPHIC_DATA] Code" at bounding box center [646, 312] width 655 height 30
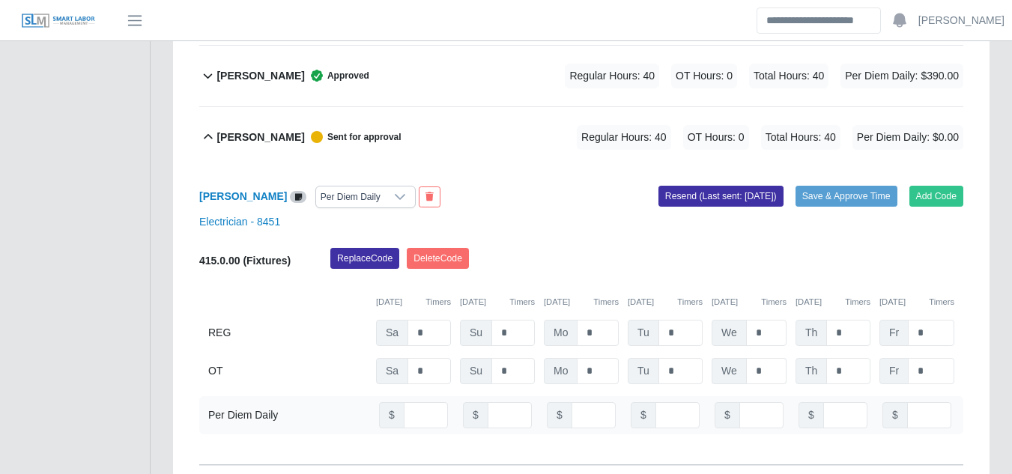
scroll to position [5166, 0]
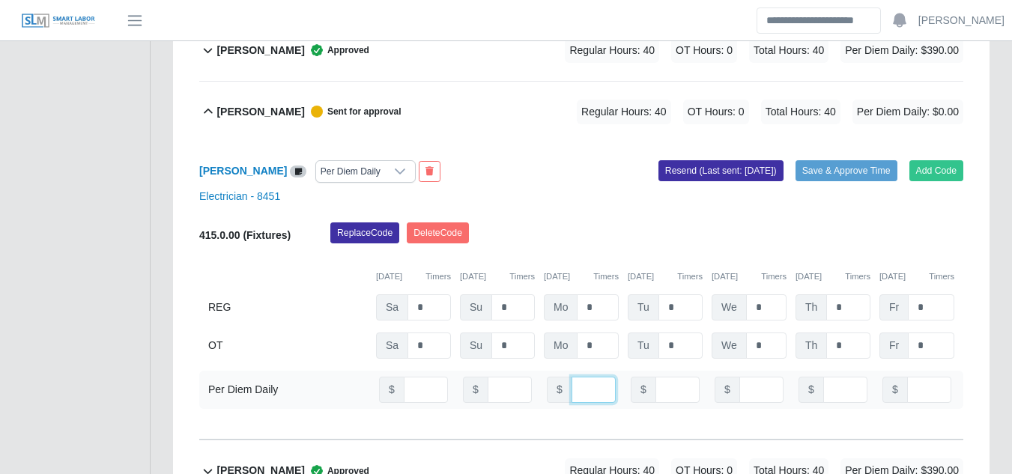
click at [580, 377] on input "number" at bounding box center [593, 390] width 44 height 26
type input "**"
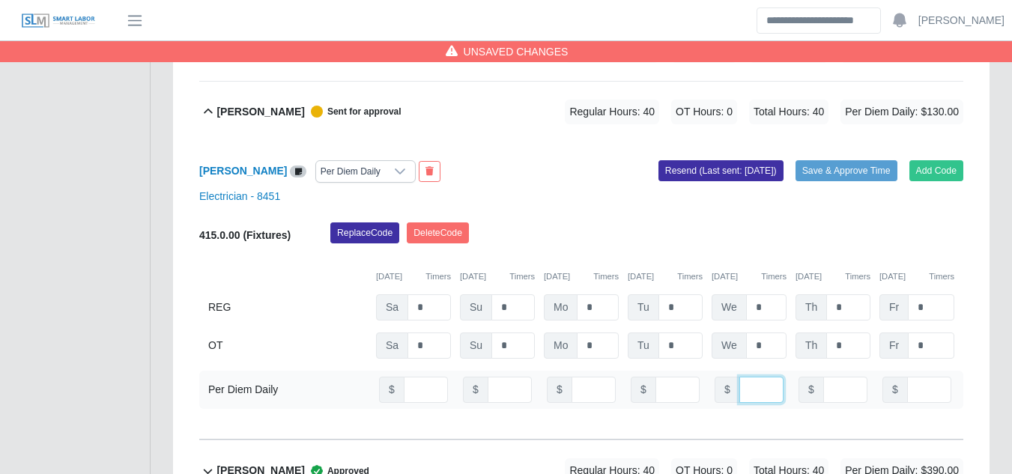
type input "**"
click at [662, 377] on input "number" at bounding box center [677, 390] width 44 height 26
type input "**"
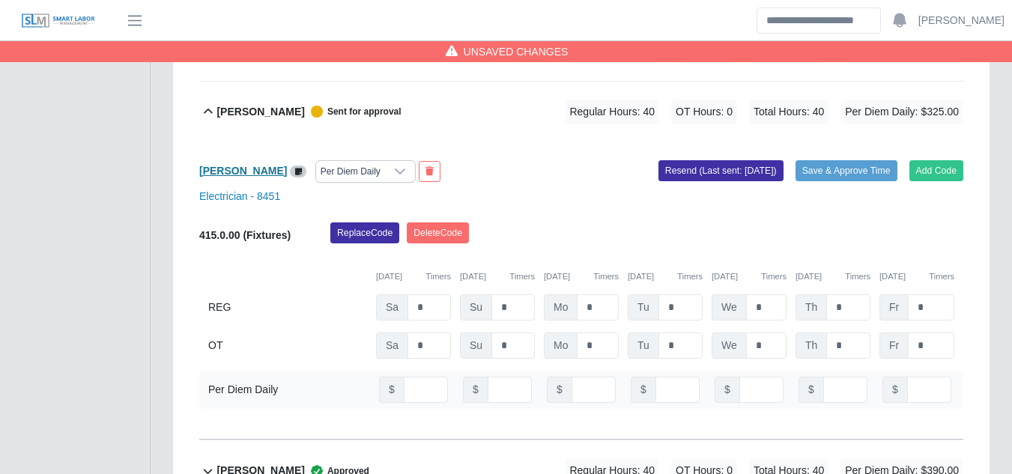
click at [287, 165] on b "Neftali Ramirez Chavez" at bounding box center [243, 171] width 88 height 12
click at [827, 160] on button "Save & Approve Time" at bounding box center [846, 170] width 102 height 21
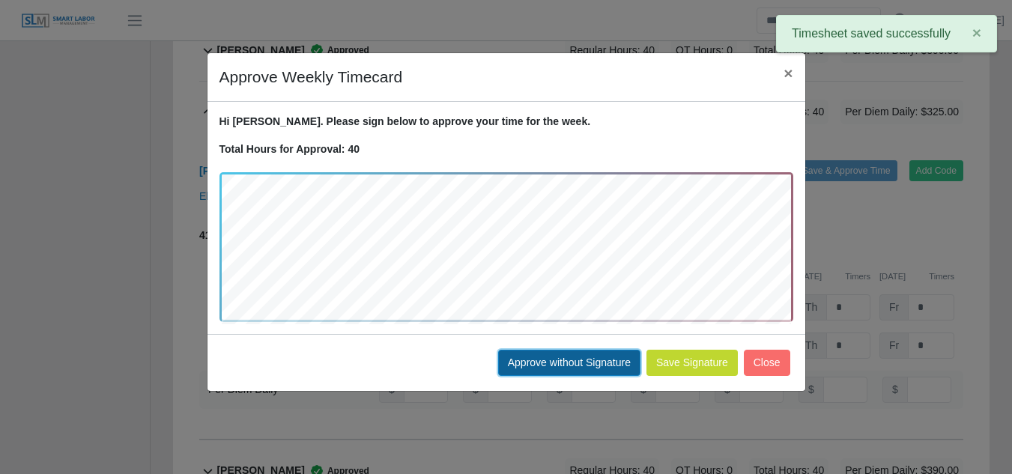
click at [560, 359] on button "Approve without Signature" at bounding box center [569, 363] width 142 height 26
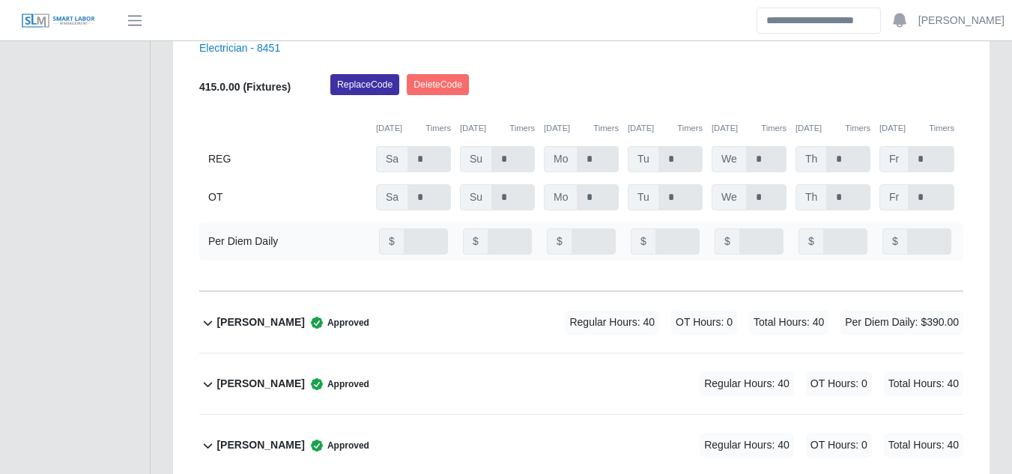
scroll to position [5316, 0]
click at [288, 374] on b "Norma Castro Juarez" at bounding box center [260, 382] width 88 height 16
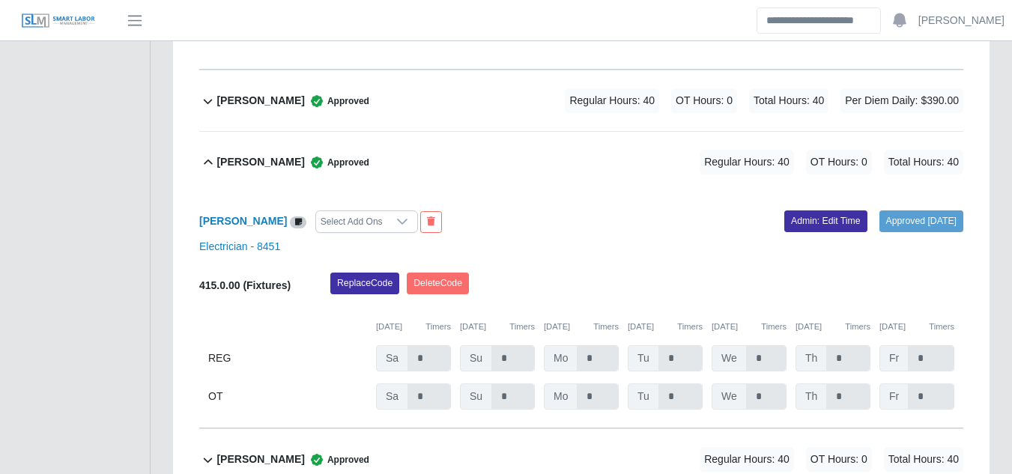
scroll to position [5541, 0]
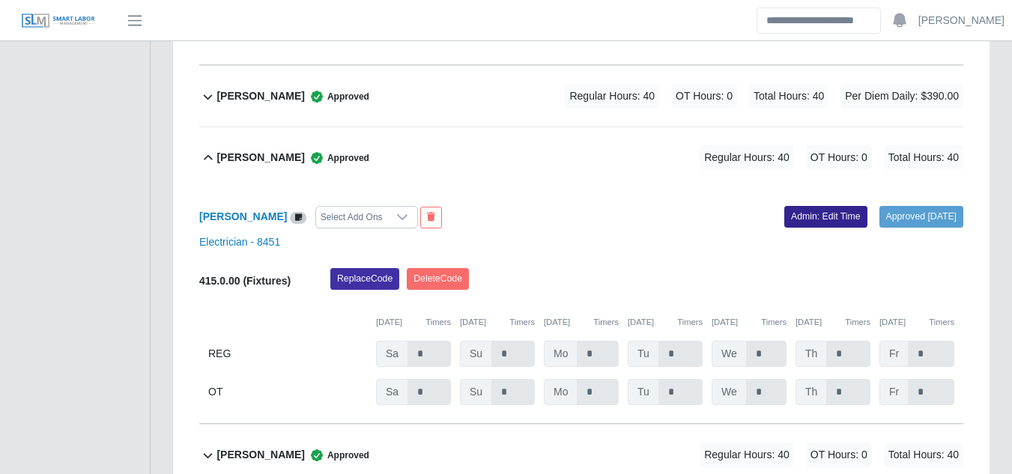
click at [796, 206] on link "Admin: Edit Time" at bounding box center [825, 216] width 83 height 21
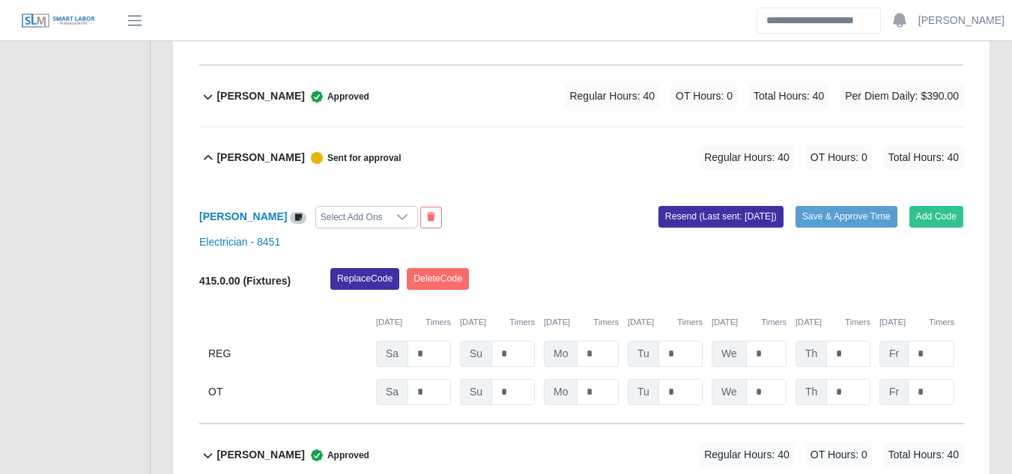
click at [387, 207] on div "Select Add Ons" at bounding box center [351, 217] width 71 height 21
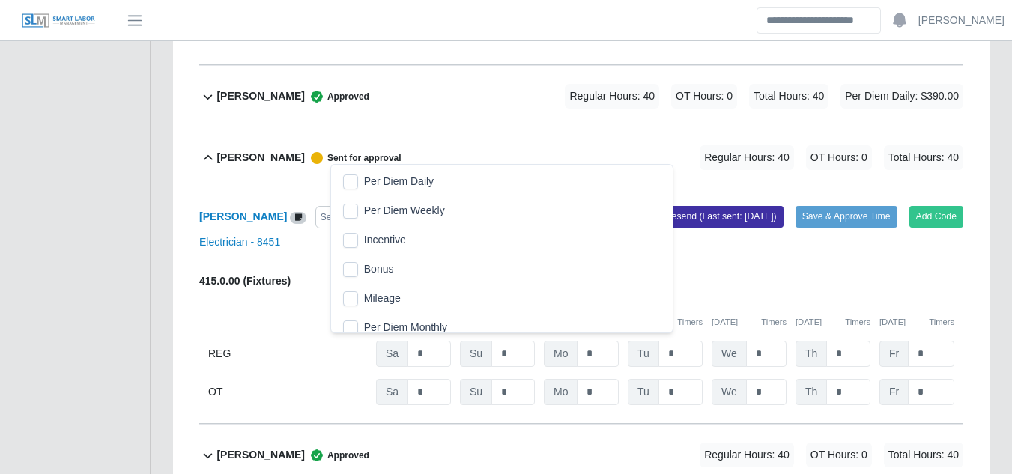
scroll to position [15, 10]
click at [388, 188] on span "Per Diem Daily" at bounding box center [399, 182] width 70 height 16
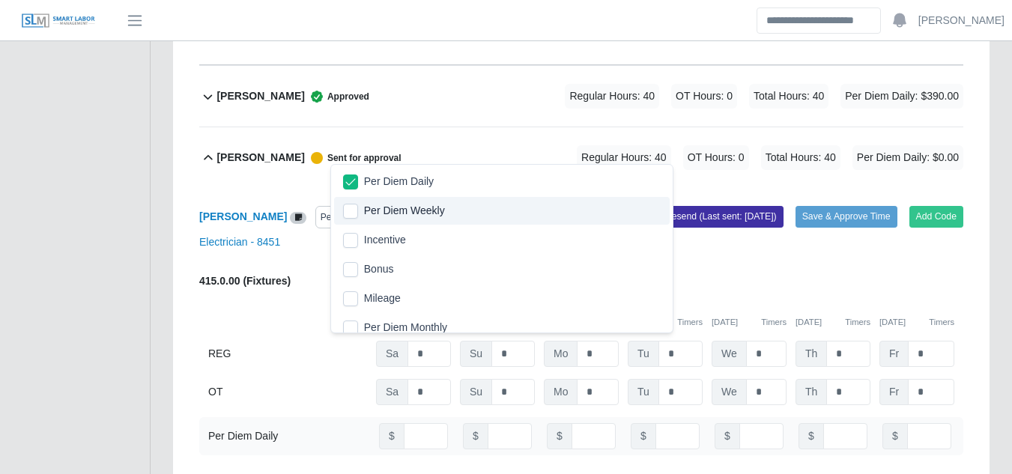
click at [790, 268] on div "Replace Code Delete Code" at bounding box center [646, 283] width 655 height 30
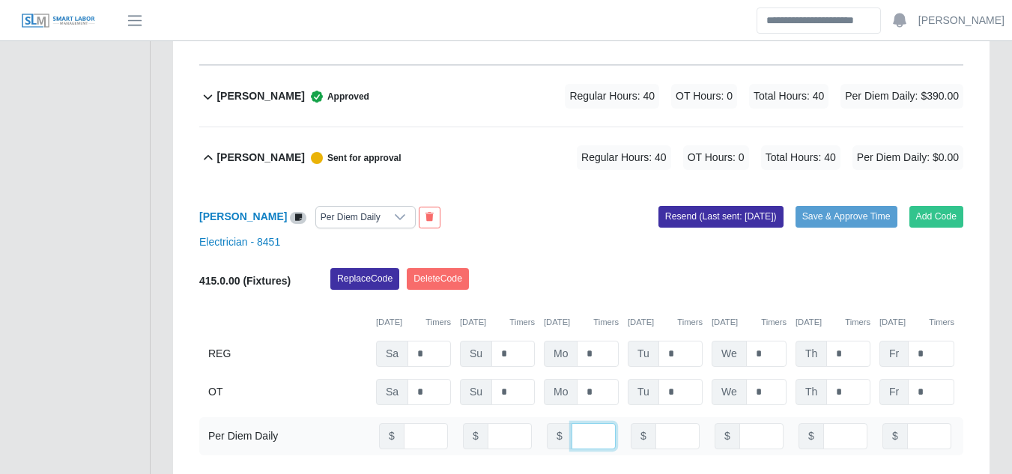
click at [574, 423] on input "number" at bounding box center [593, 436] width 44 height 26
type input "**"
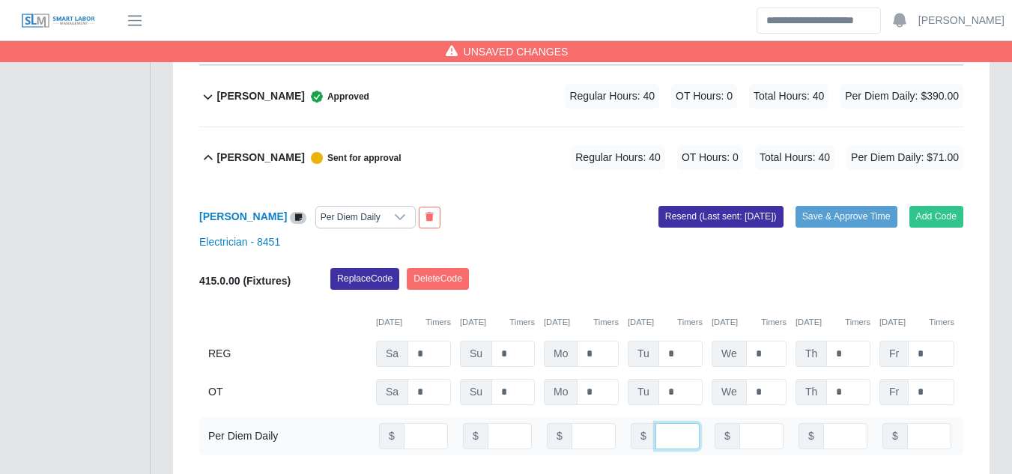
type input "**"
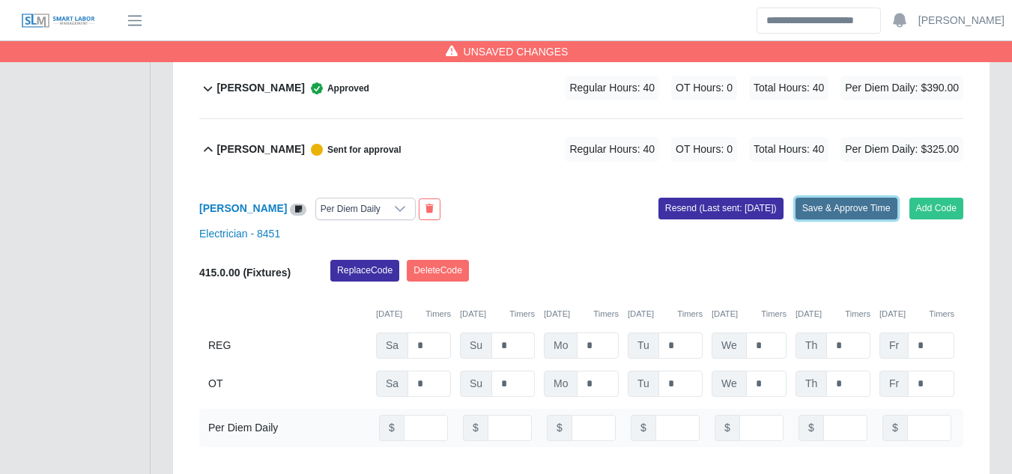
click at [837, 198] on button "Save & Approve Time" at bounding box center [846, 208] width 102 height 21
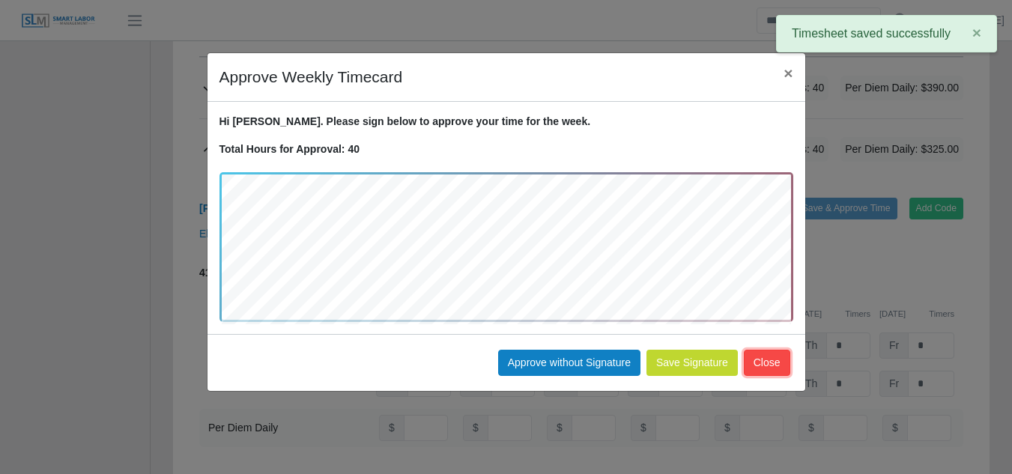
click at [777, 357] on button "Close" at bounding box center [766, 363] width 46 height 26
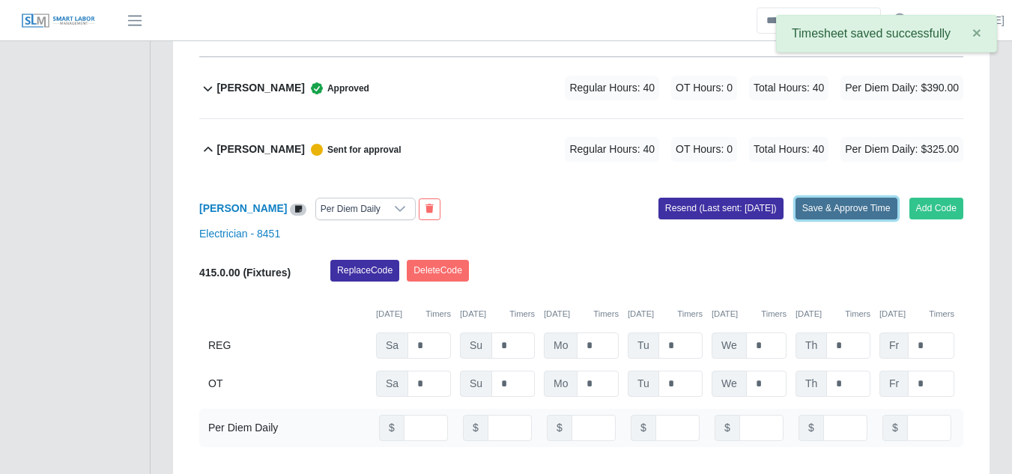
click at [829, 198] on button "Save & Approve Time" at bounding box center [846, 208] width 102 height 21
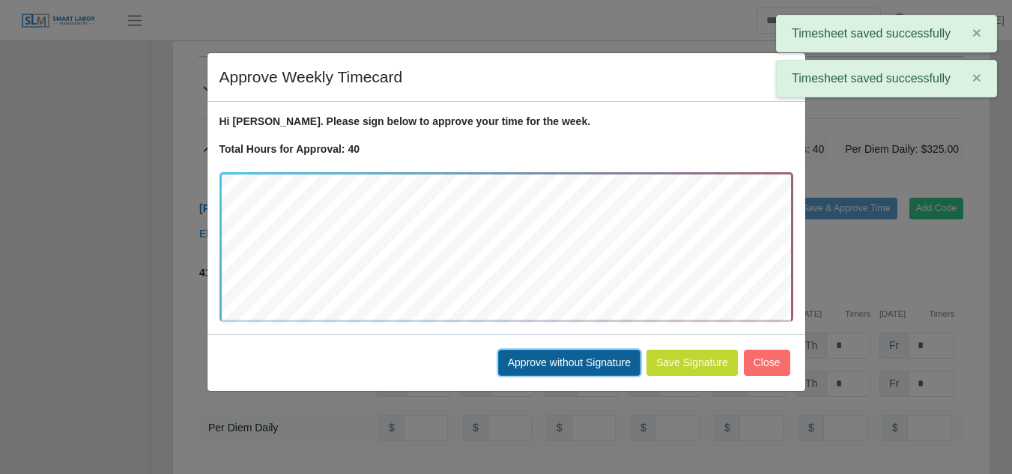
click at [569, 365] on button "Approve without Signature" at bounding box center [569, 363] width 142 height 26
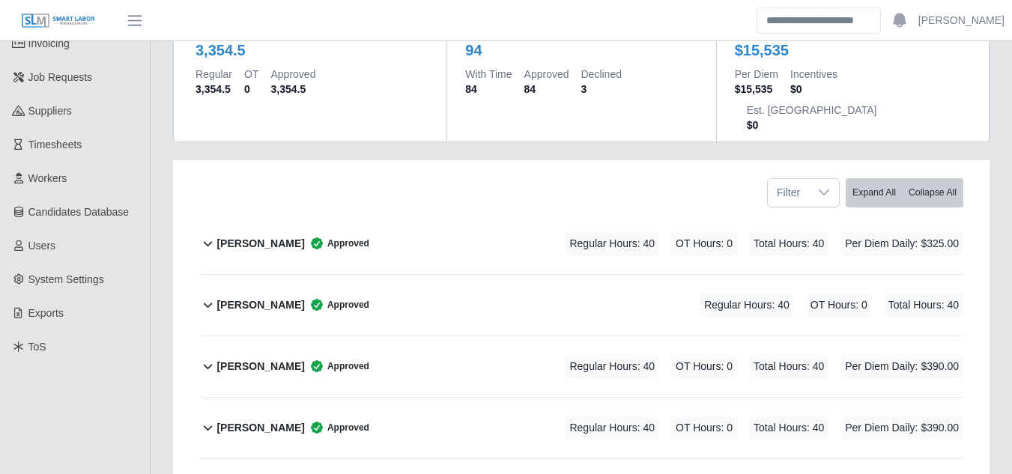
scroll to position [0, 0]
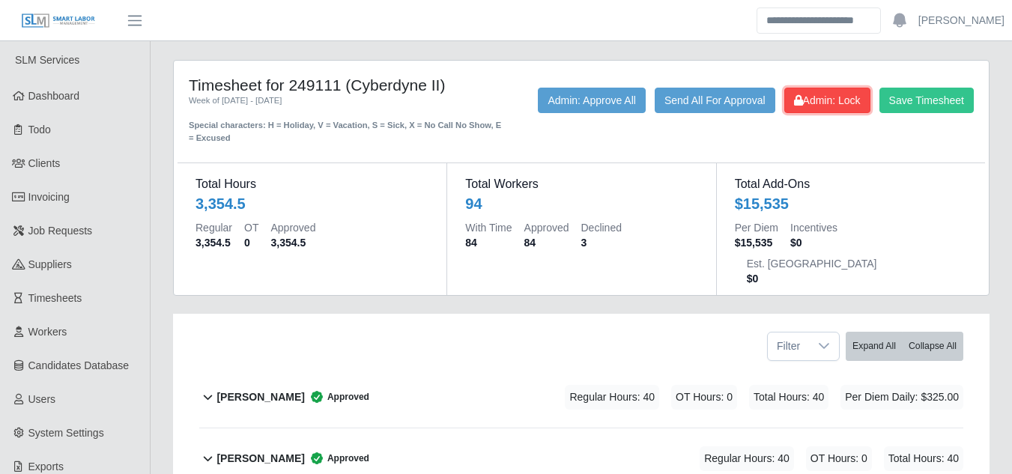
click at [819, 109] on button "Admin: Lock" at bounding box center [827, 100] width 86 height 25
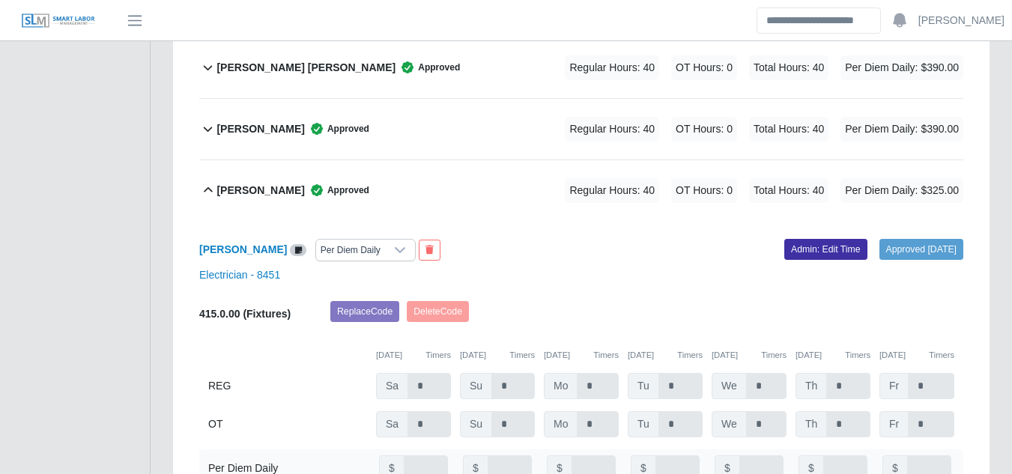
scroll to position [5091, 0]
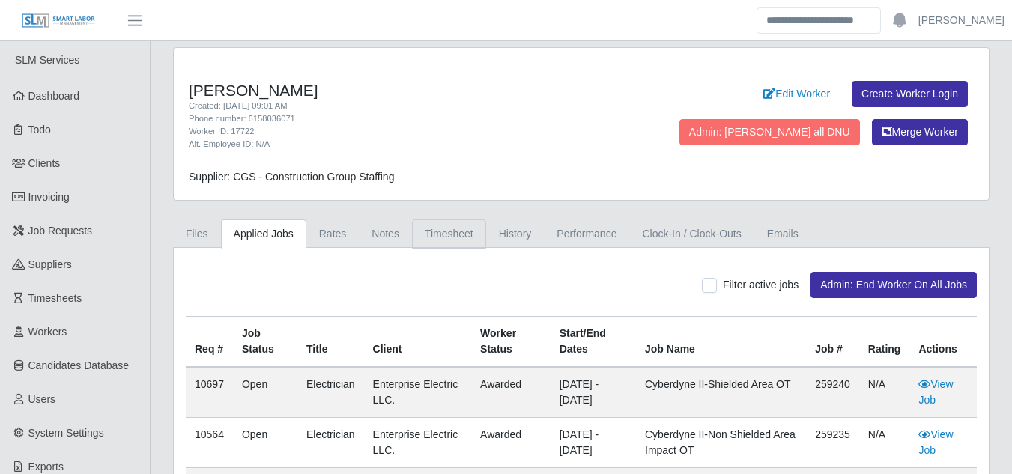
click at [459, 232] on link "Timesheet" at bounding box center [449, 233] width 74 height 29
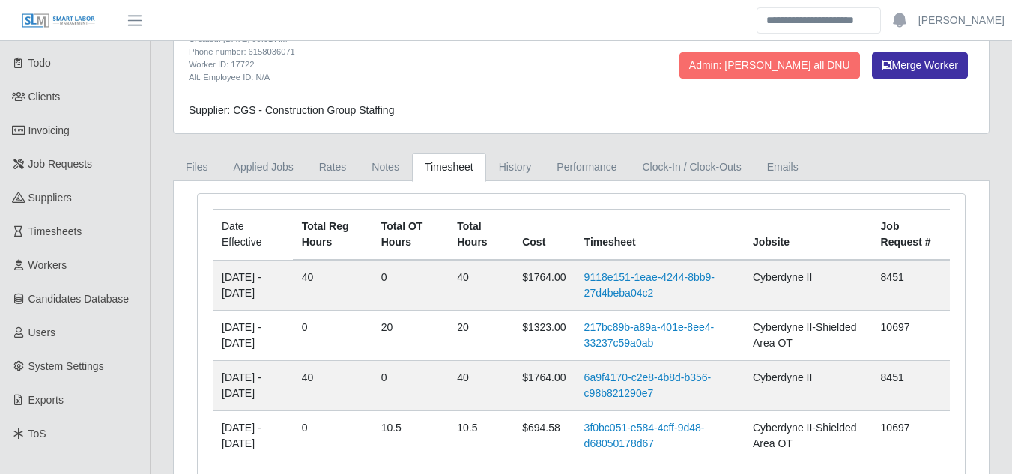
scroll to position [149, 0]
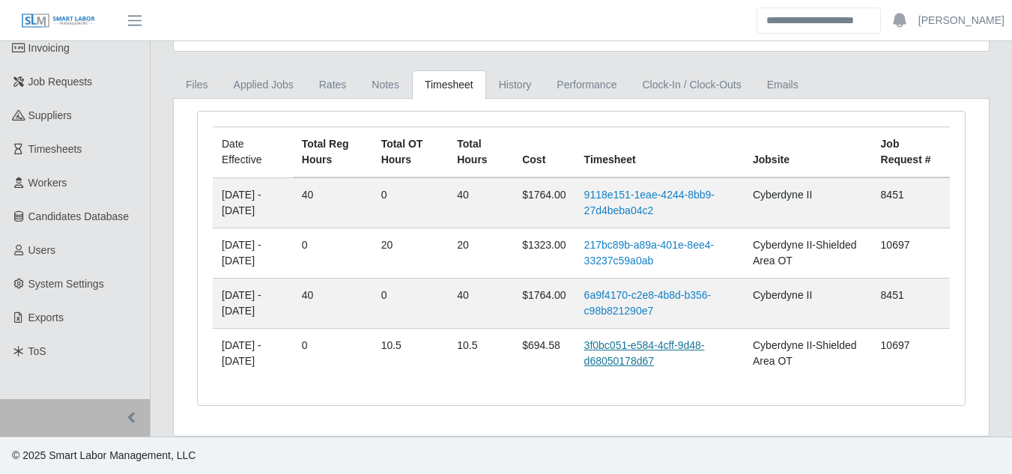
click at [642, 345] on link "3f0bc051-e584-4cff-9d48-d68050178d67" at bounding box center [644, 353] width 121 height 28
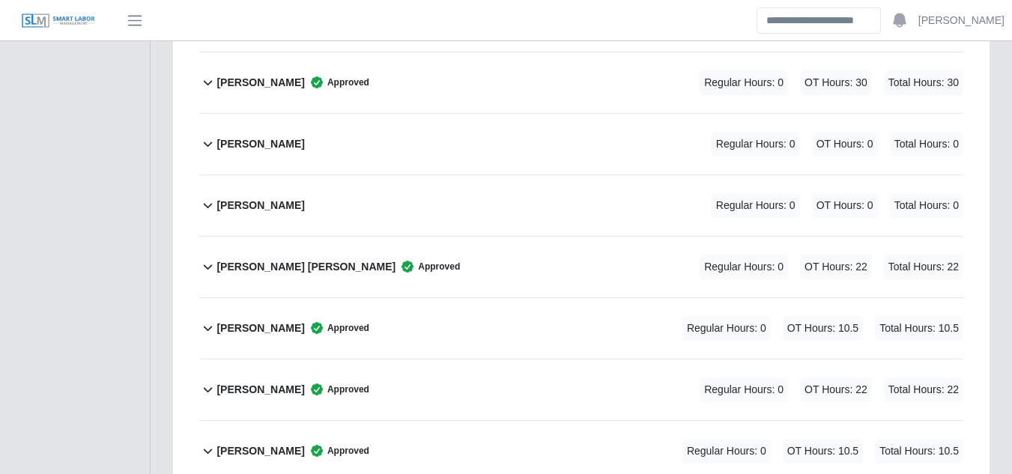
scroll to position [4717, 0]
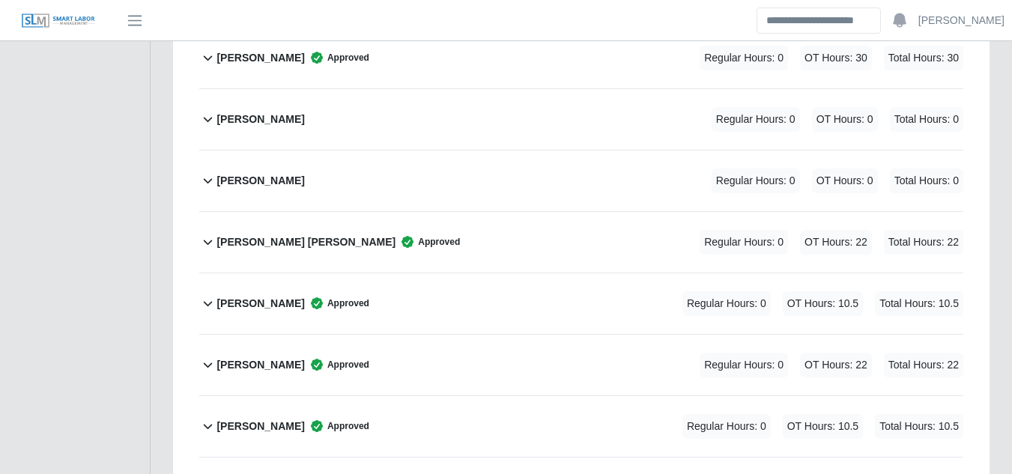
click at [304, 296] on b "[PERSON_NAME]" at bounding box center [260, 304] width 88 height 16
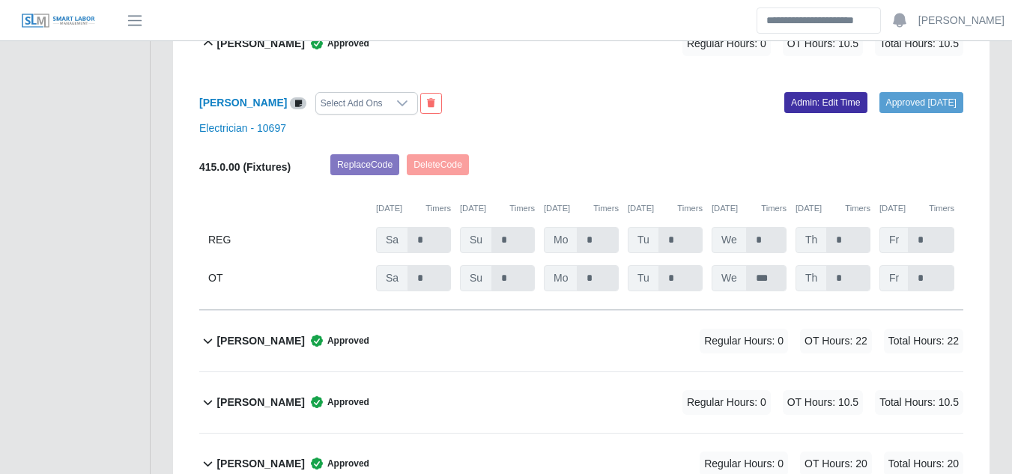
scroll to position [5016, 0]
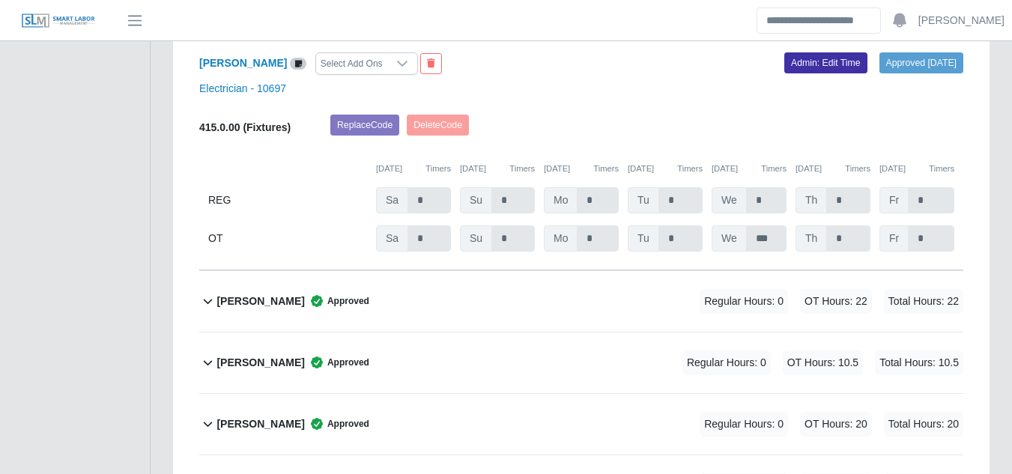
click at [304, 355] on b "[PERSON_NAME]" at bounding box center [260, 363] width 88 height 16
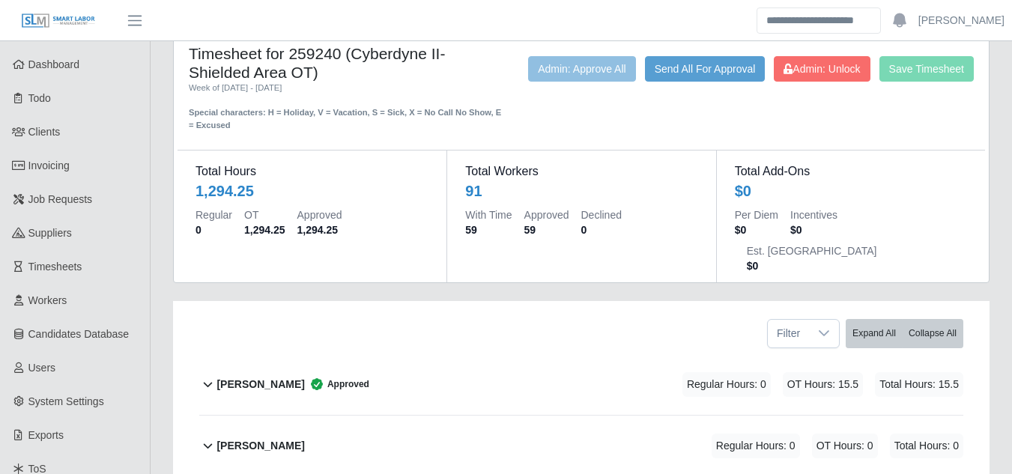
scroll to position [0, 0]
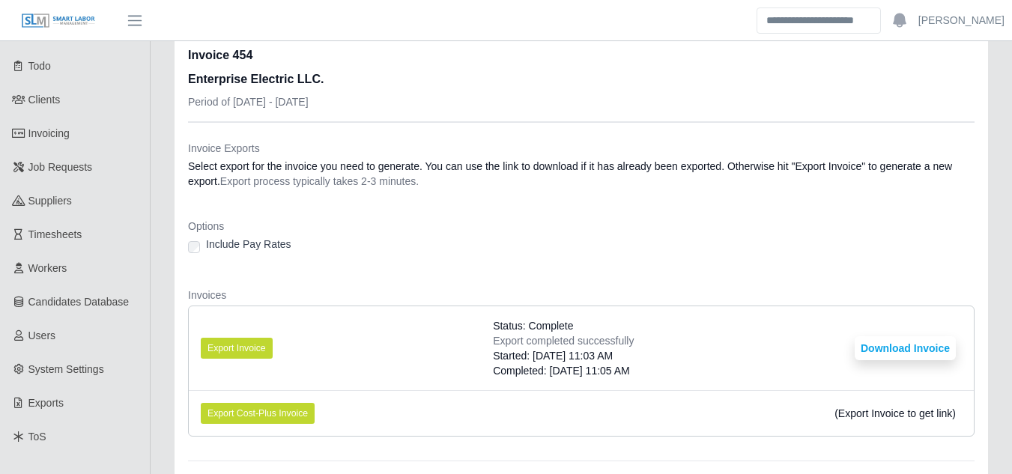
scroll to position [150, 0]
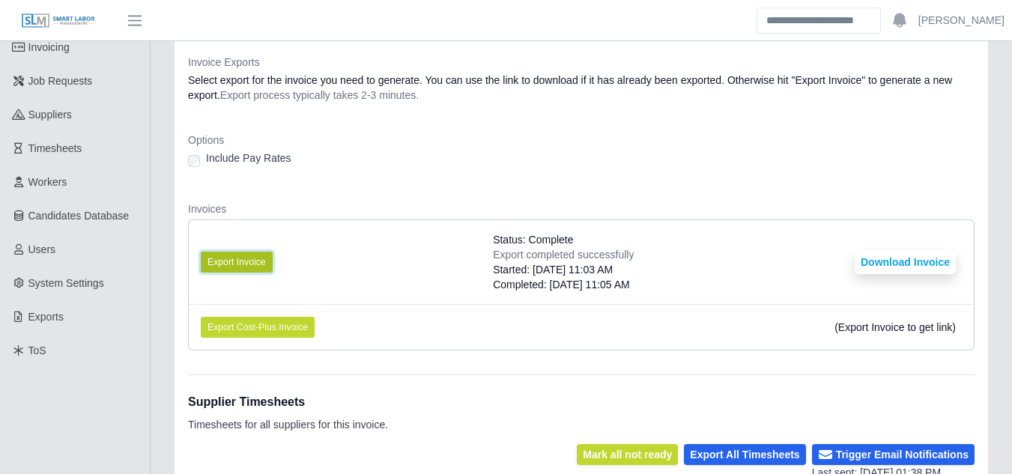
click at [236, 257] on button "Export Invoice" at bounding box center [237, 262] width 72 height 21
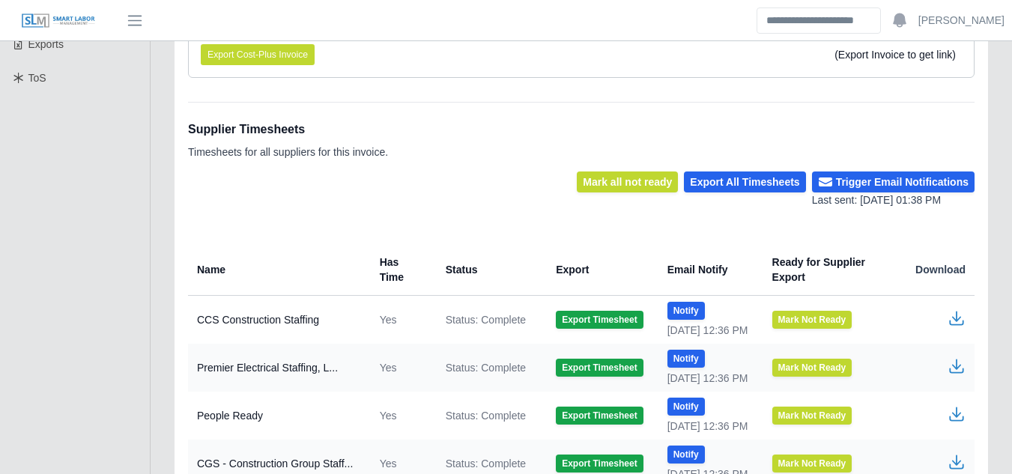
scroll to position [449, 0]
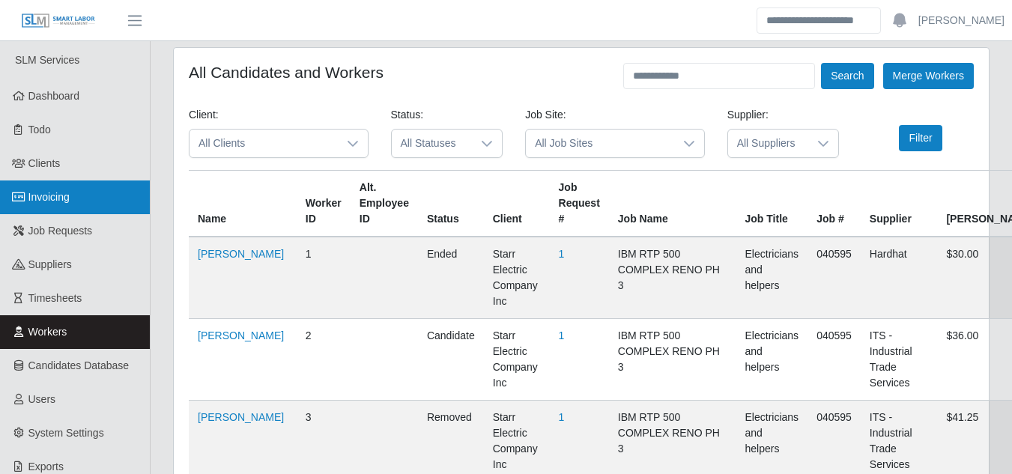
click at [55, 192] on span "Invoicing" at bounding box center [48, 197] width 41 height 12
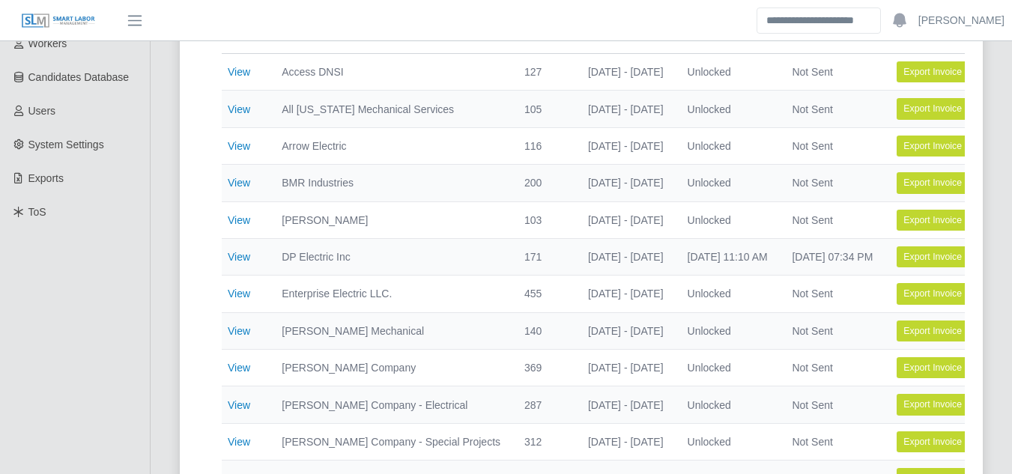
scroll to position [299, 0]
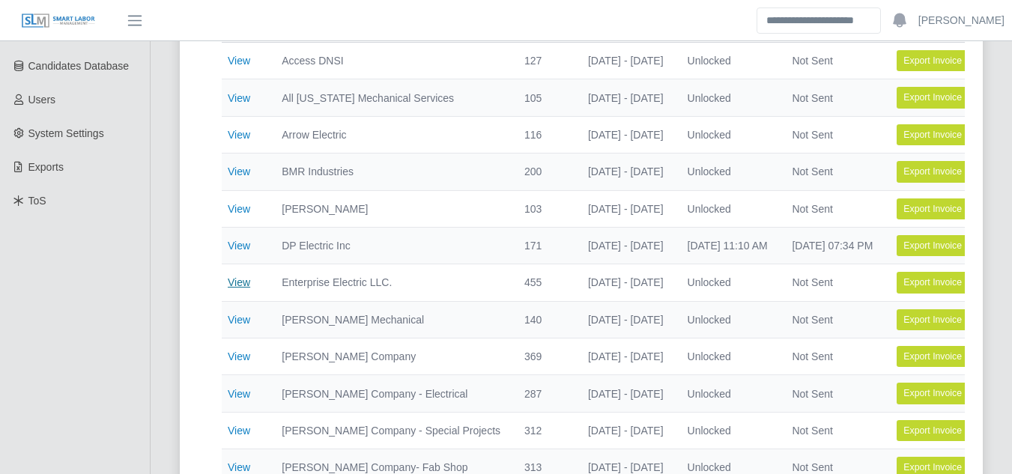
click at [233, 282] on link "View" at bounding box center [239, 282] width 22 height 12
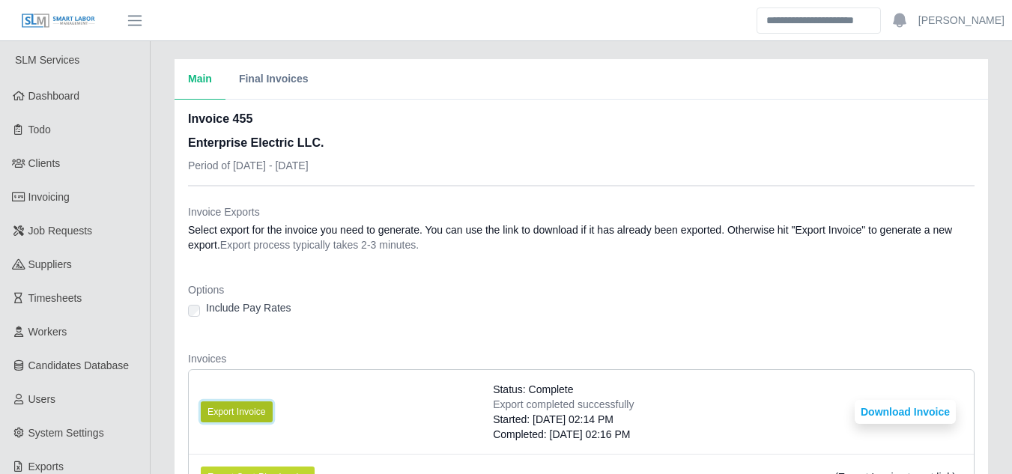
click at [245, 408] on button "Export Invoice" at bounding box center [237, 411] width 72 height 21
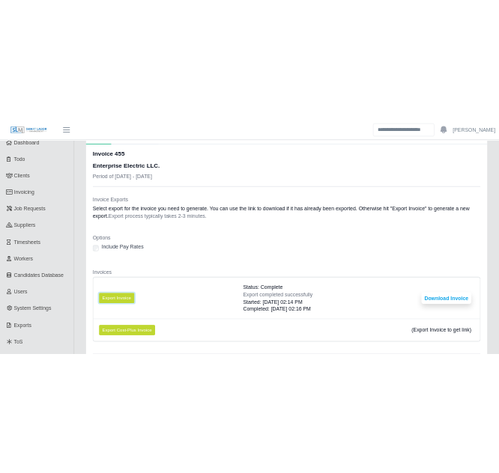
scroll to position [150, 0]
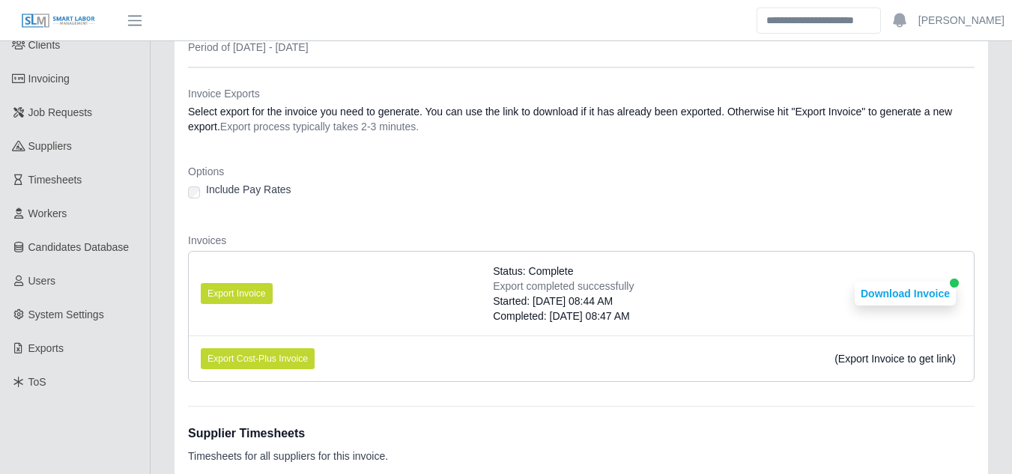
scroll to position [777, 0]
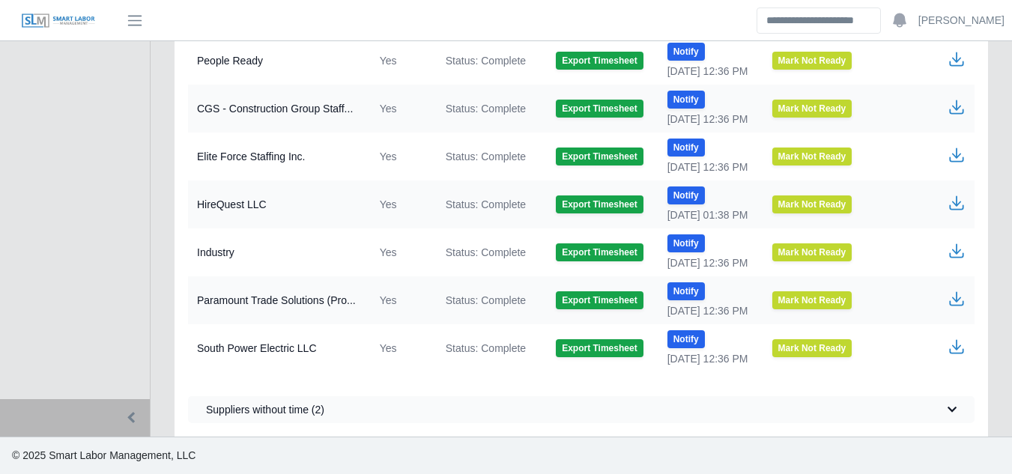
click at [914, 62] on td at bounding box center [938, 61] width 71 height 48
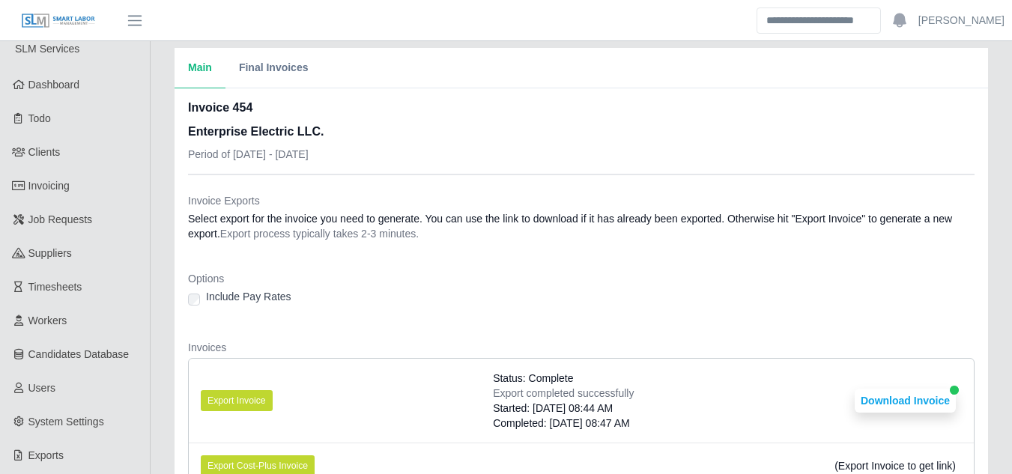
scroll to position [0, 0]
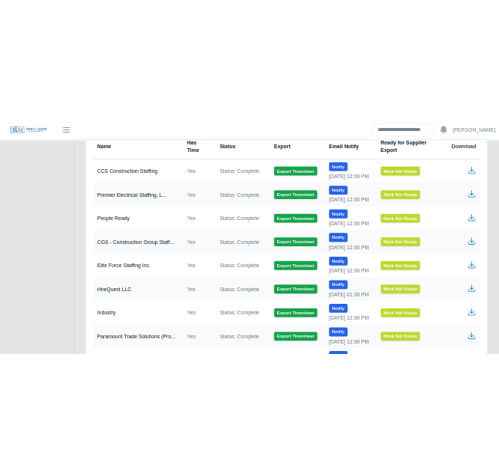
scroll to position [674, 0]
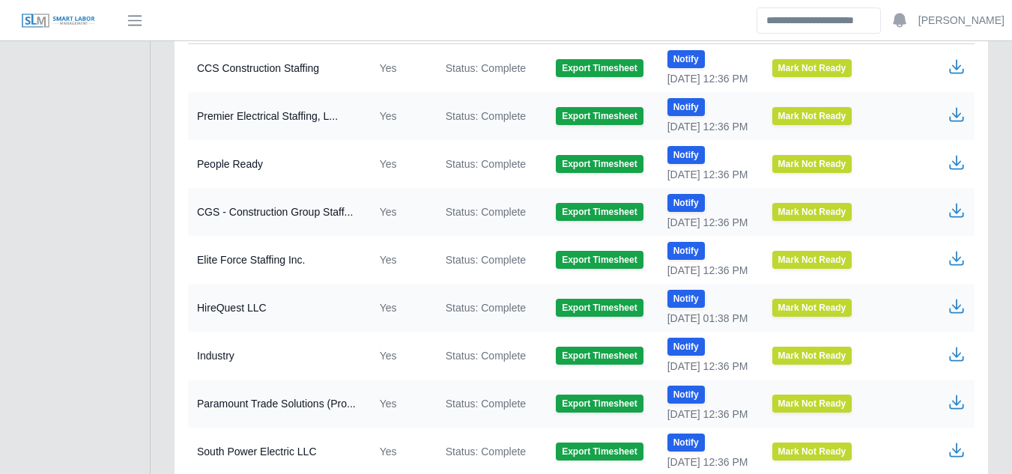
click at [955, 212] on icon "button" at bounding box center [956, 208] width 9 height 10
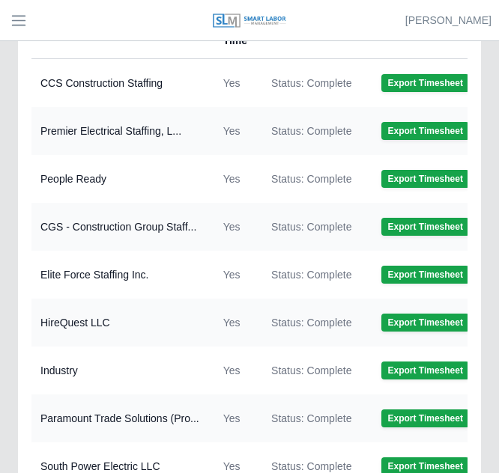
click at [159, 28] on header "Ross Wiggins Account Settings Logout" at bounding box center [249, 20] width 499 height 41
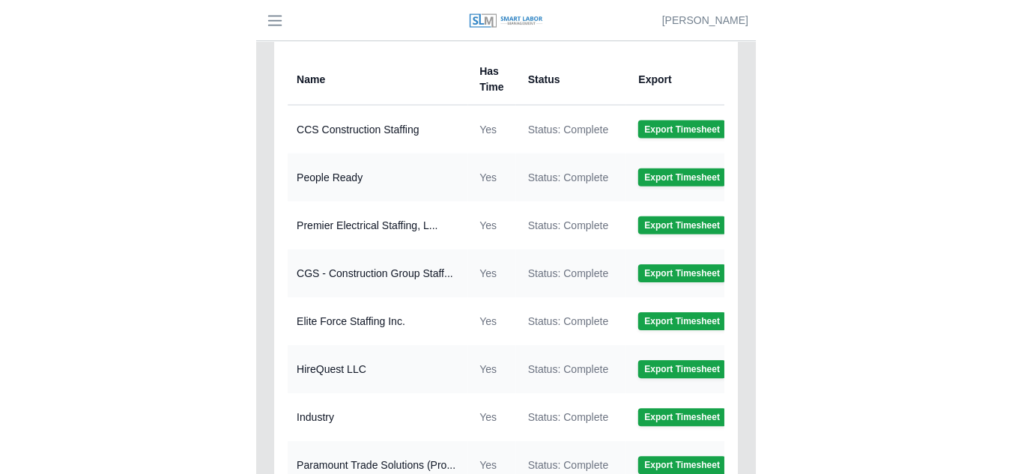
scroll to position [674, 0]
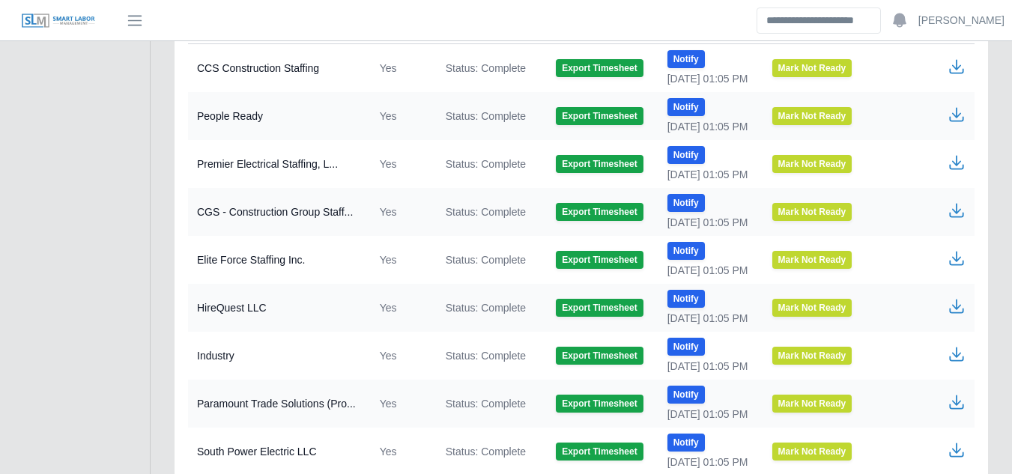
click at [509, 210] on icon "button" at bounding box center [956, 208] width 9 height 10
